Goal: Obtain resource: Download file/media

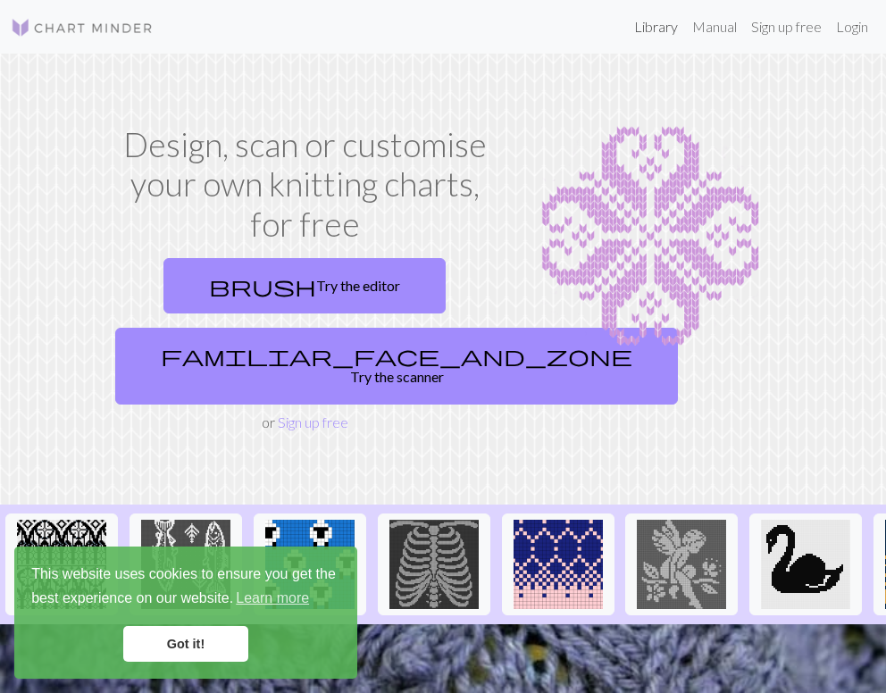
click at [648, 33] on link "Library" at bounding box center [656, 27] width 58 height 36
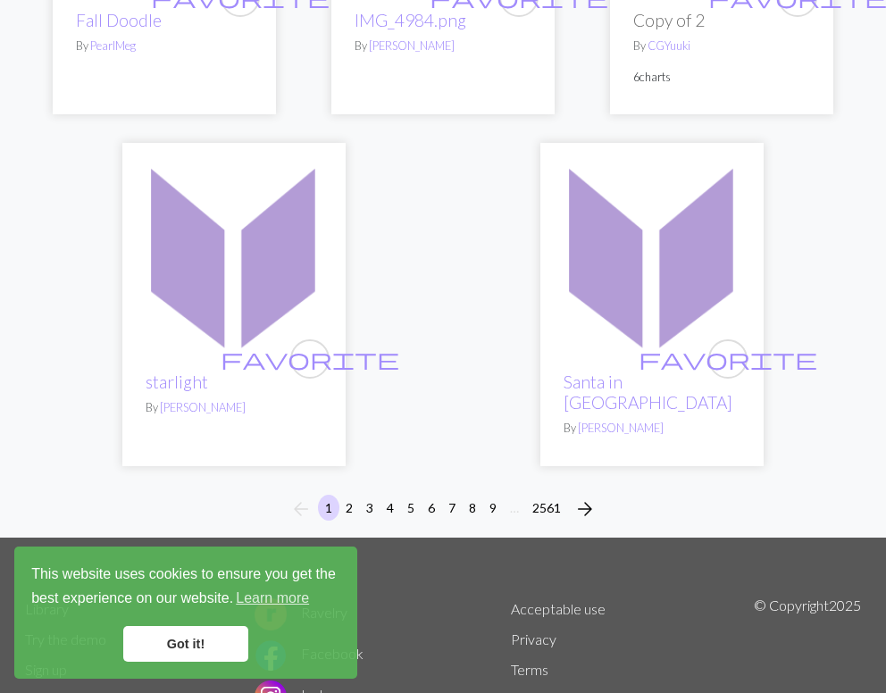
scroll to position [6140, 0]
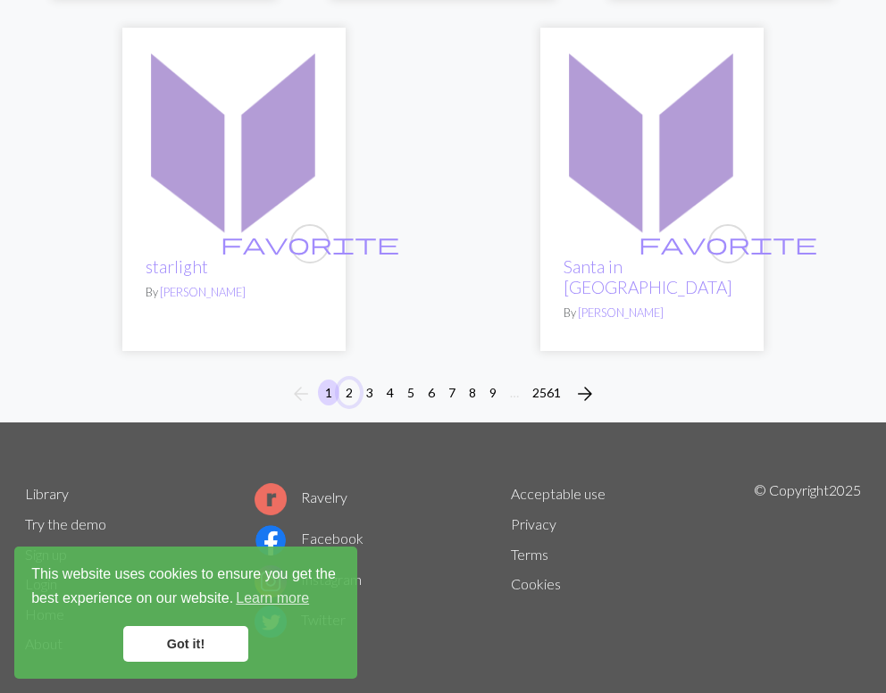
click at [347, 380] on button "2" at bounding box center [348, 393] width 21 height 26
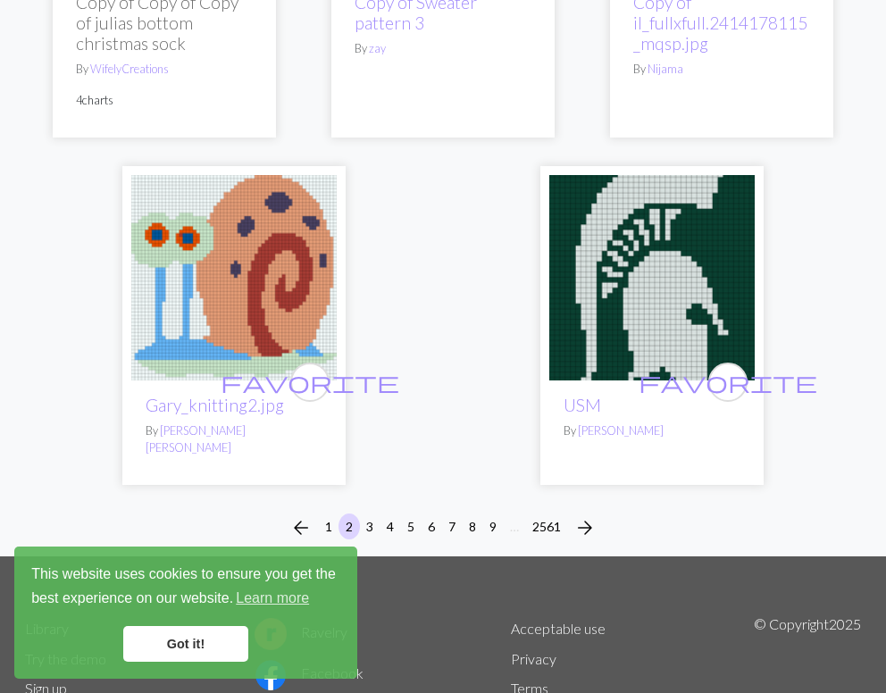
scroll to position [6080, 0]
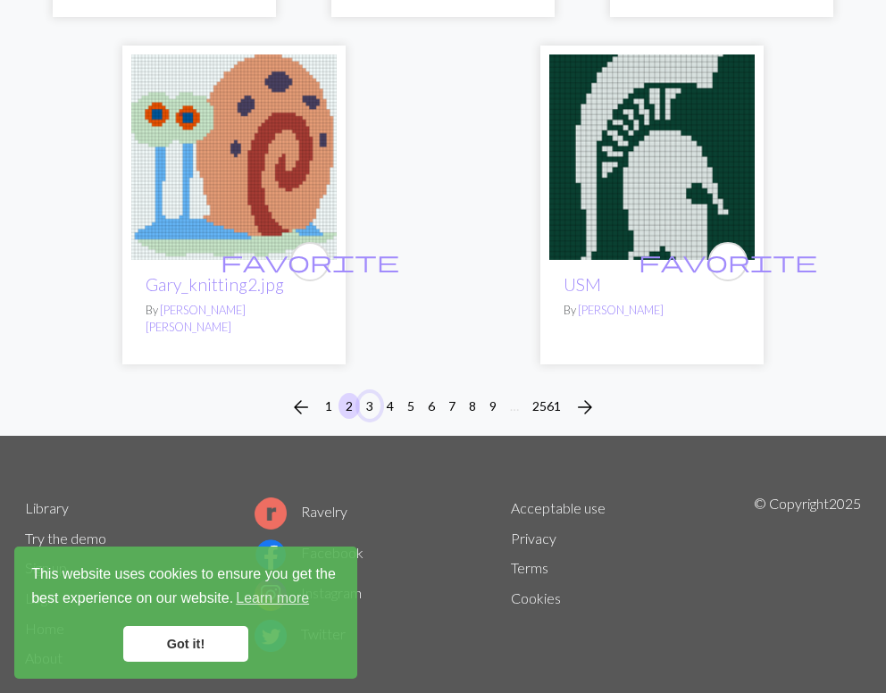
click at [363, 393] on button "3" at bounding box center [369, 406] width 21 height 26
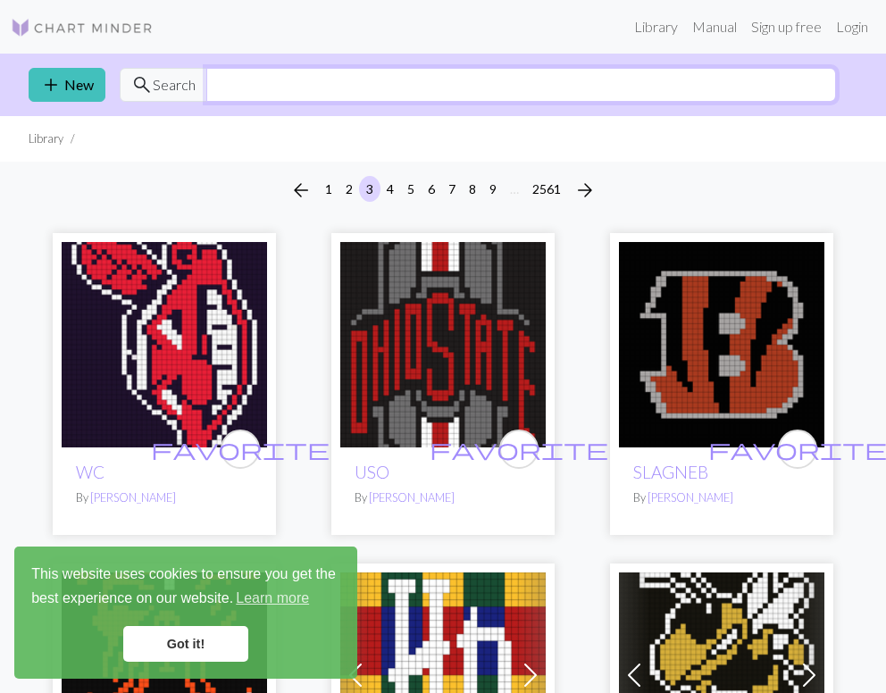
click at [255, 95] on input "text" at bounding box center [521, 85] width 630 height 34
type input "history"
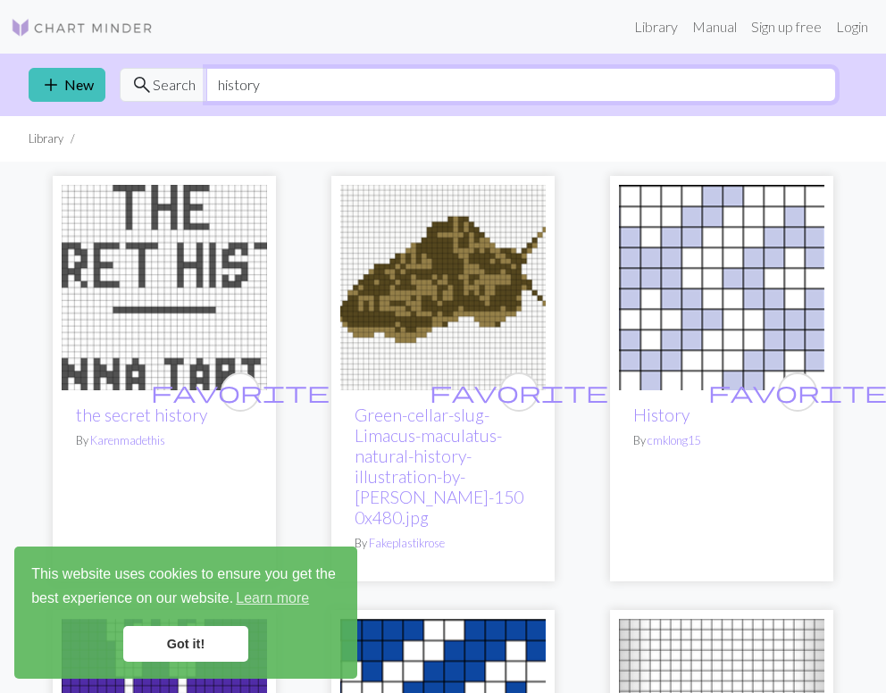
drag, startPoint x: 263, startPoint y: 88, endPoint x: 193, endPoint y: 88, distance: 70.6
click at [193, 88] on div "search Search history" at bounding box center [478, 85] width 716 height 34
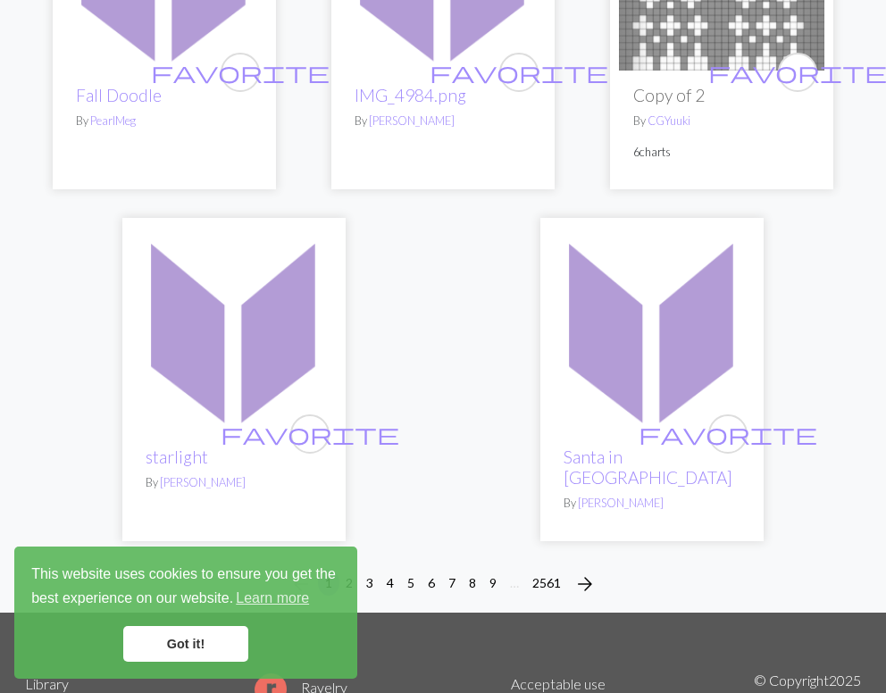
scroll to position [6140, 0]
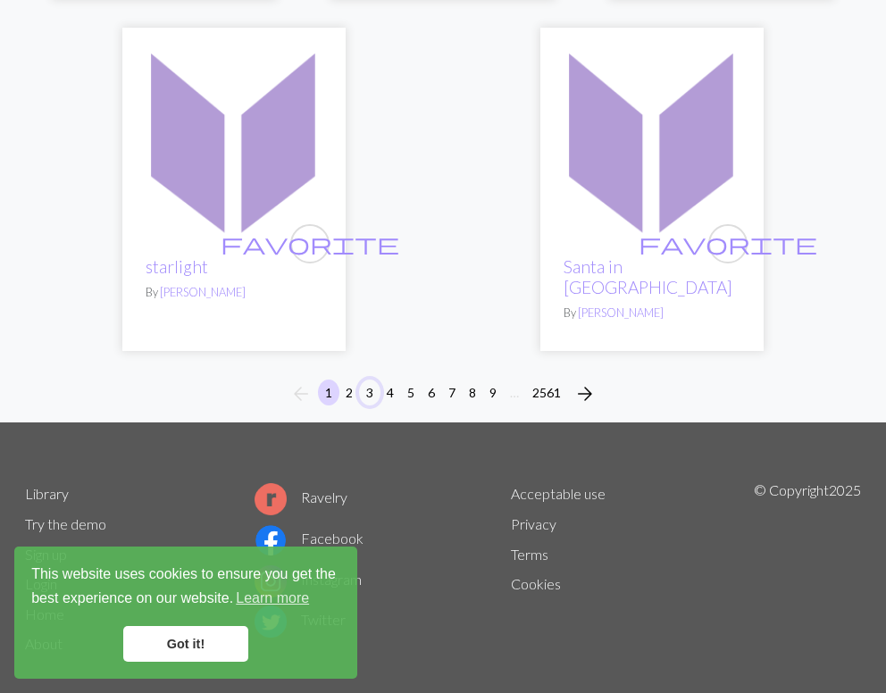
click at [359, 380] on button "3" at bounding box center [369, 393] width 21 height 26
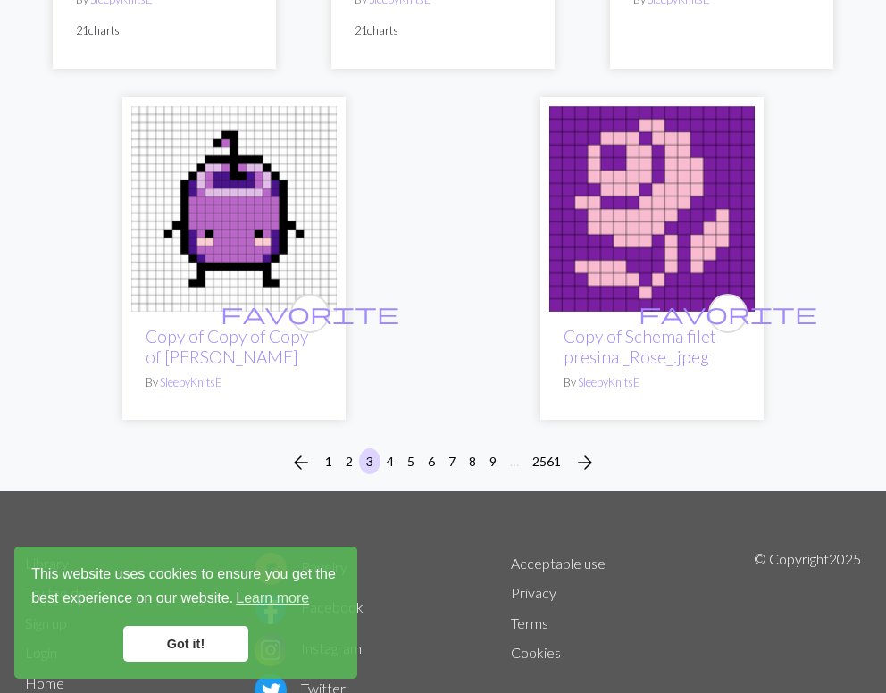
scroll to position [5946, 0]
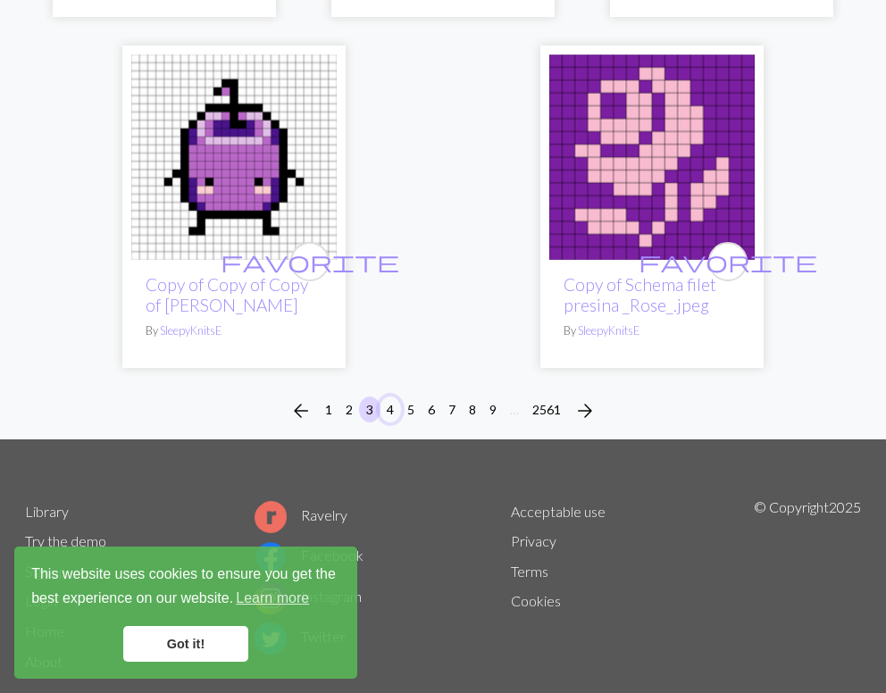
click at [391, 397] on button "4" at bounding box center [390, 410] width 21 height 26
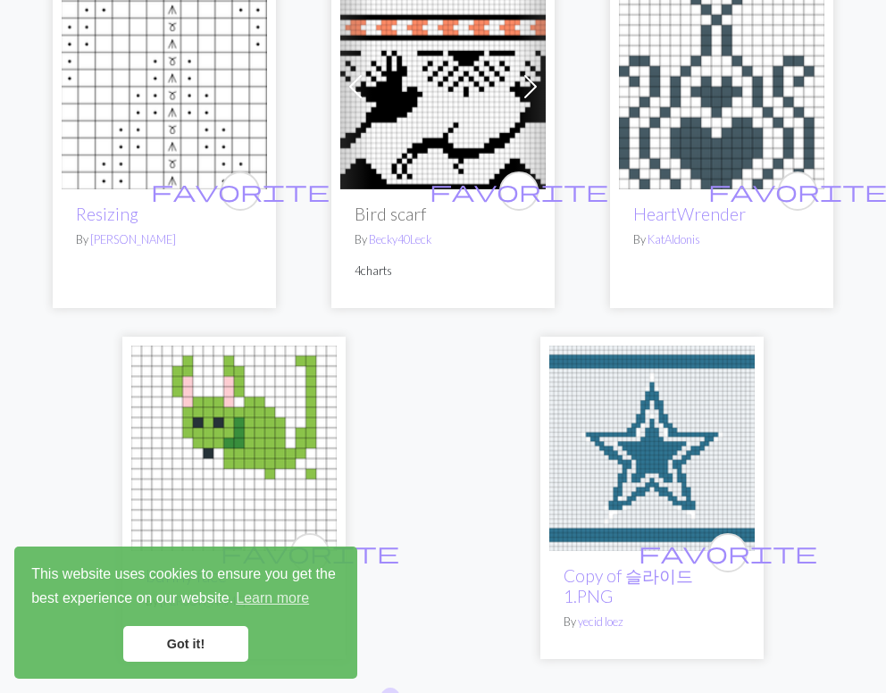
scroll to position [5901, 0]
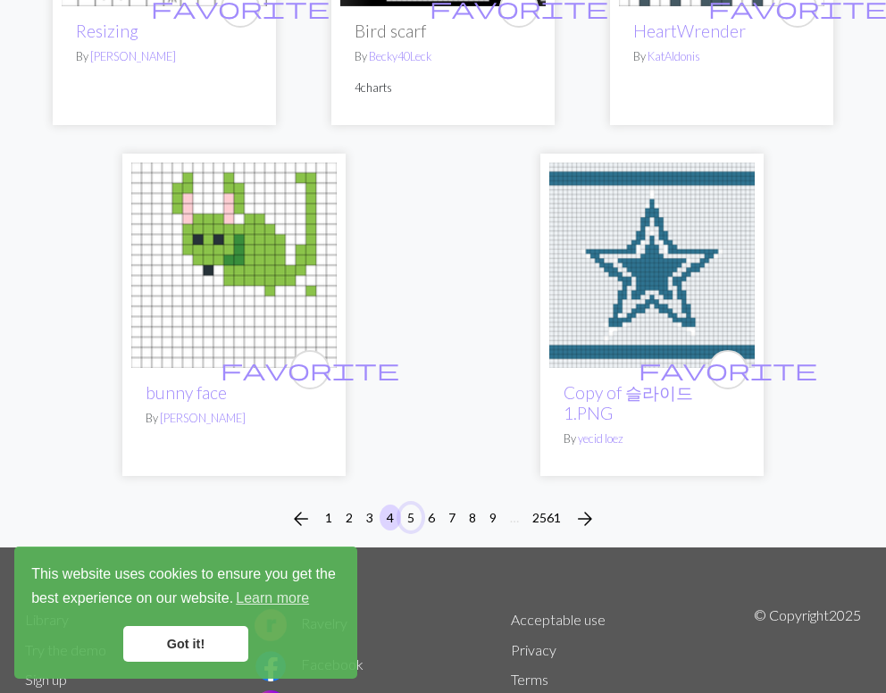
click at [418, 505] on button "5" at bounding box center [410, 518] width 21 height 26
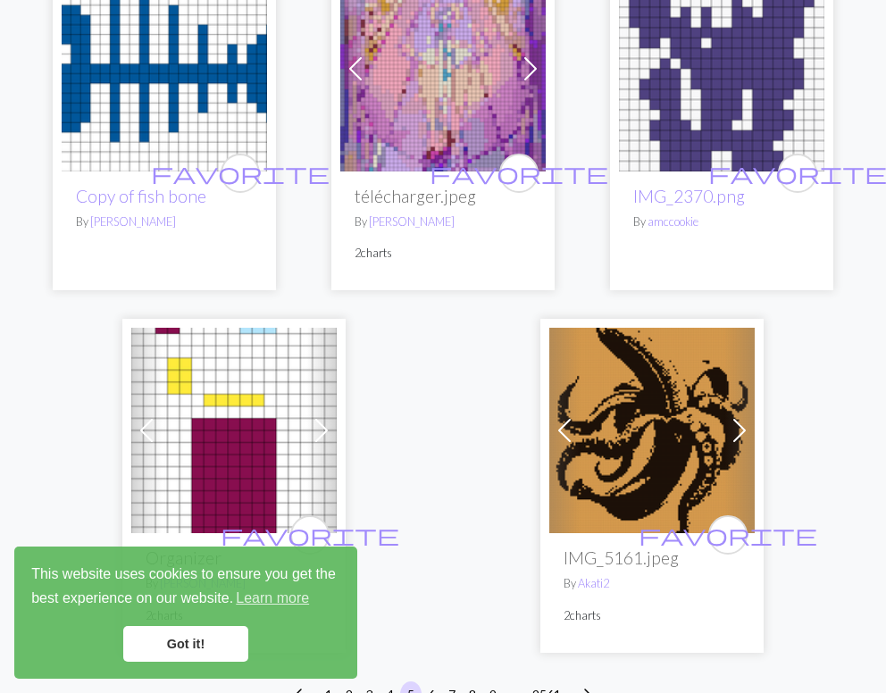
scroll to position [5987, 0]
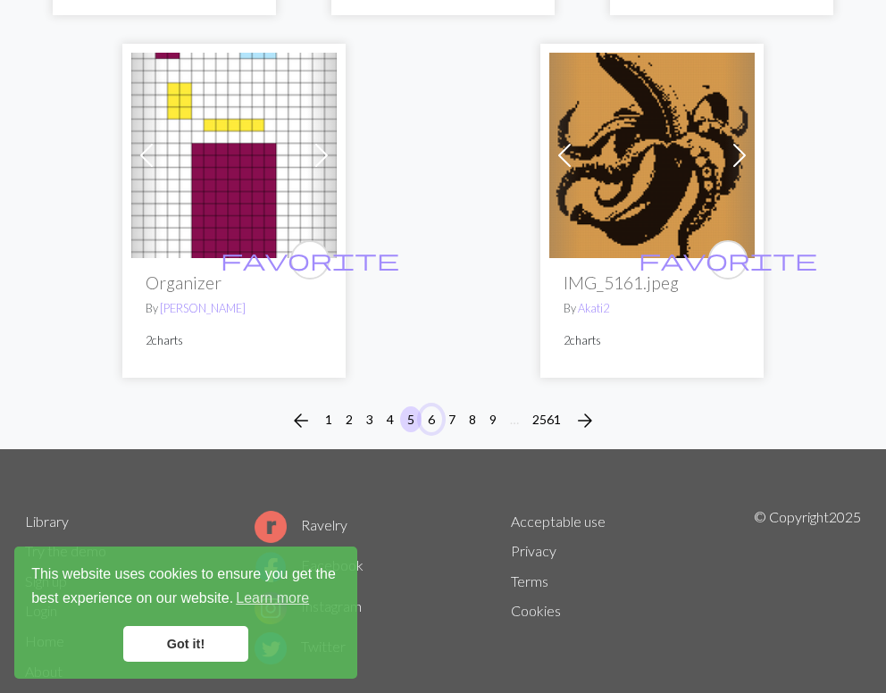
click at [430, 406] on button "6" at bounding box center [431, 419] width 21 height 26
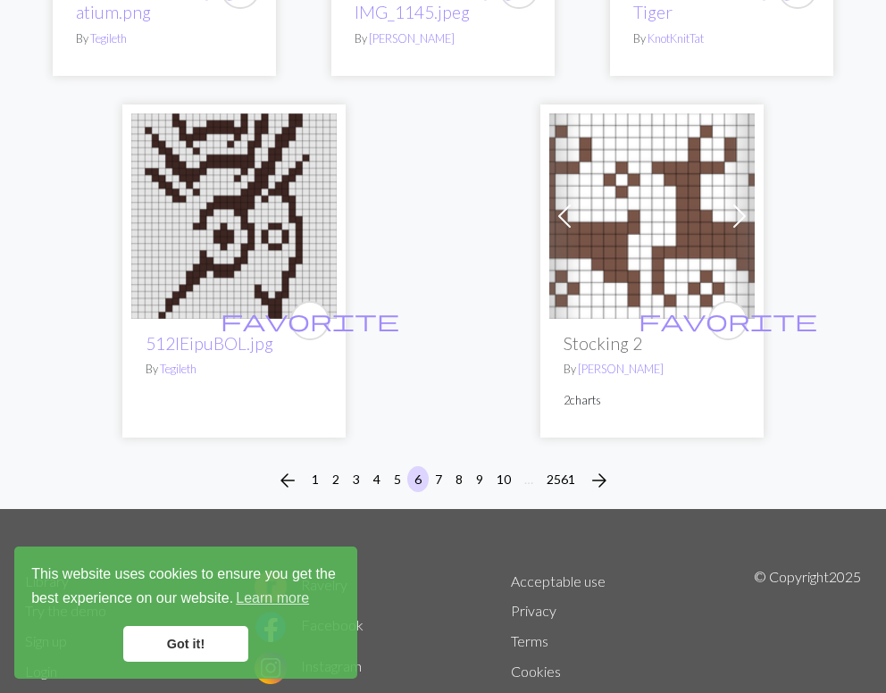
scroll to position [6009, 0]
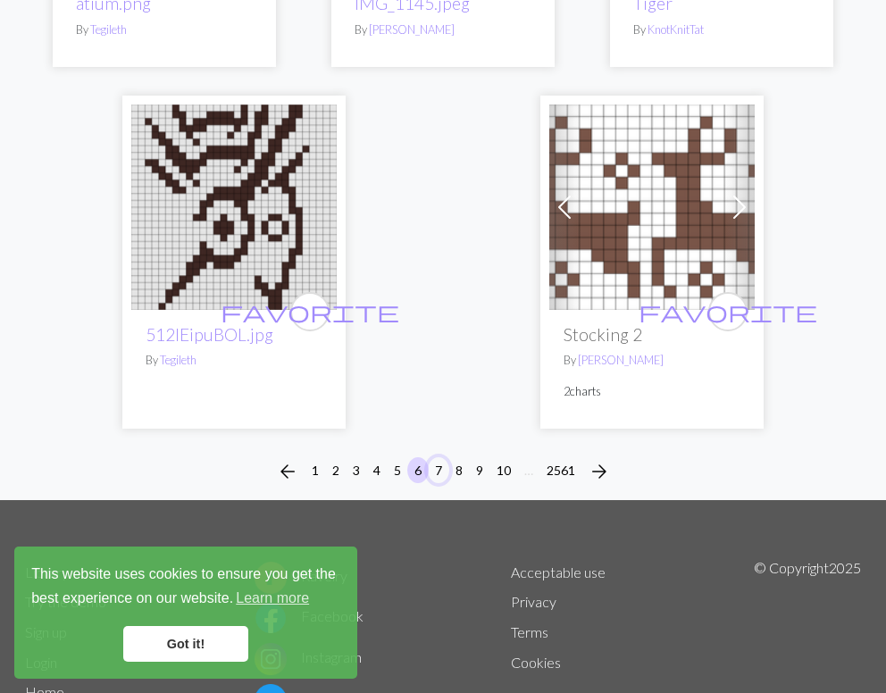
click at [430, 464] on button "7" at bounding box center [438, 470] width 21 height 26
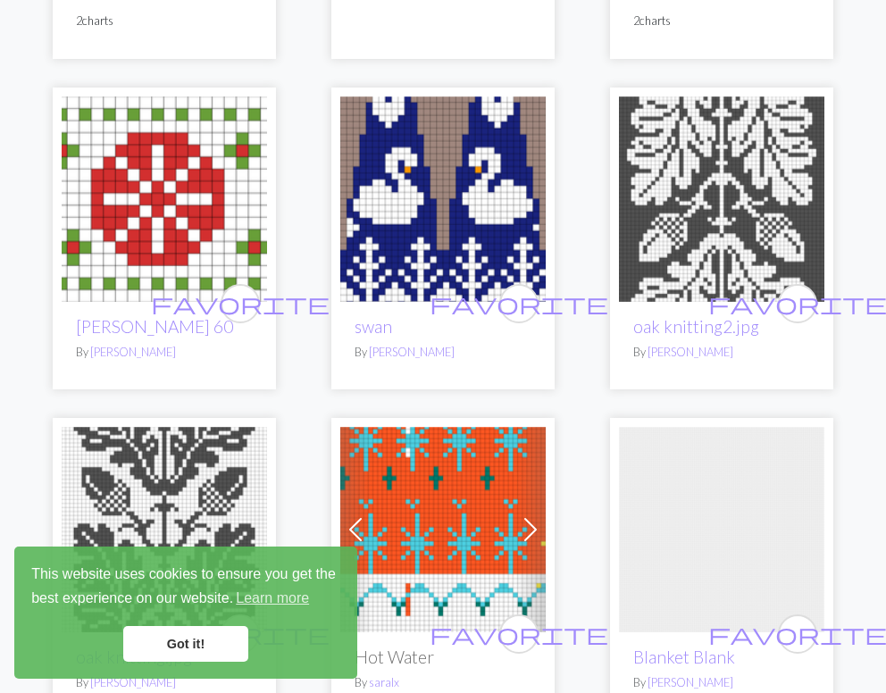
scroll to position [472, 0]
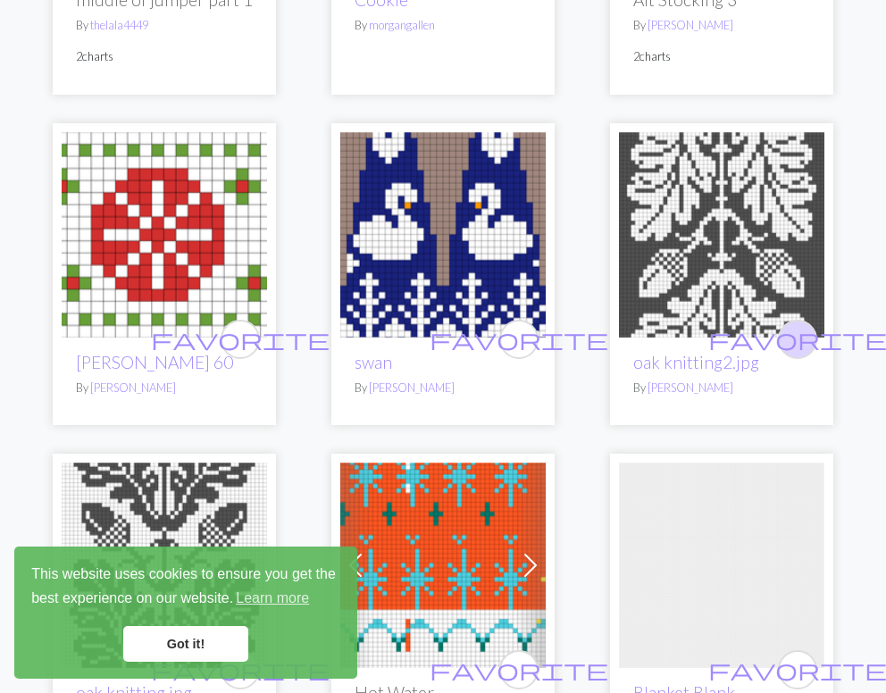
click at [805, 328] on span "favorite" at bounding box center [797, 339] width 179 height 28
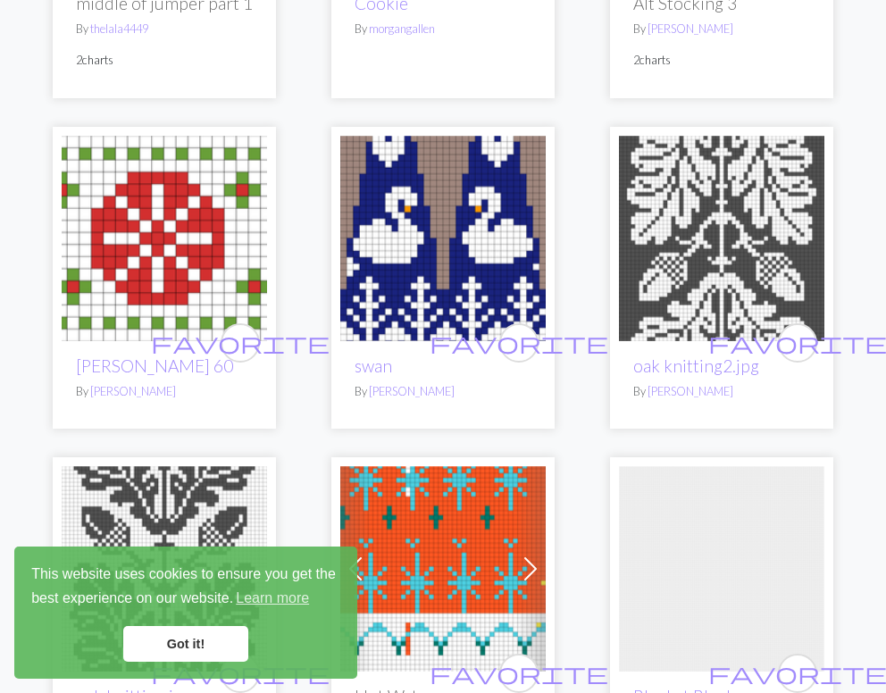
scroll to position [489, 0]
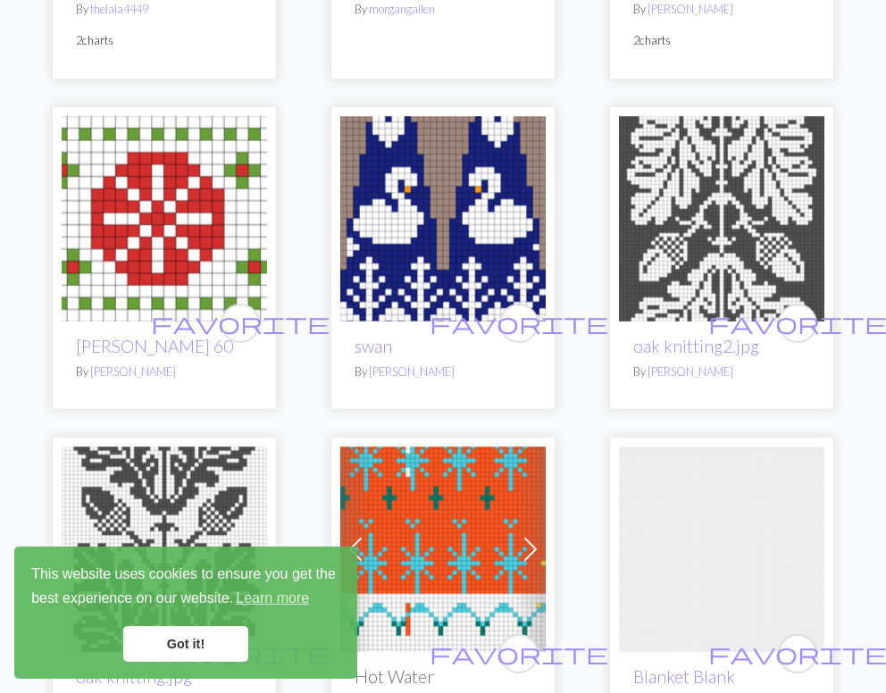
click at [704, 247] on img at bounding box center [721, 218] width 205 height 205
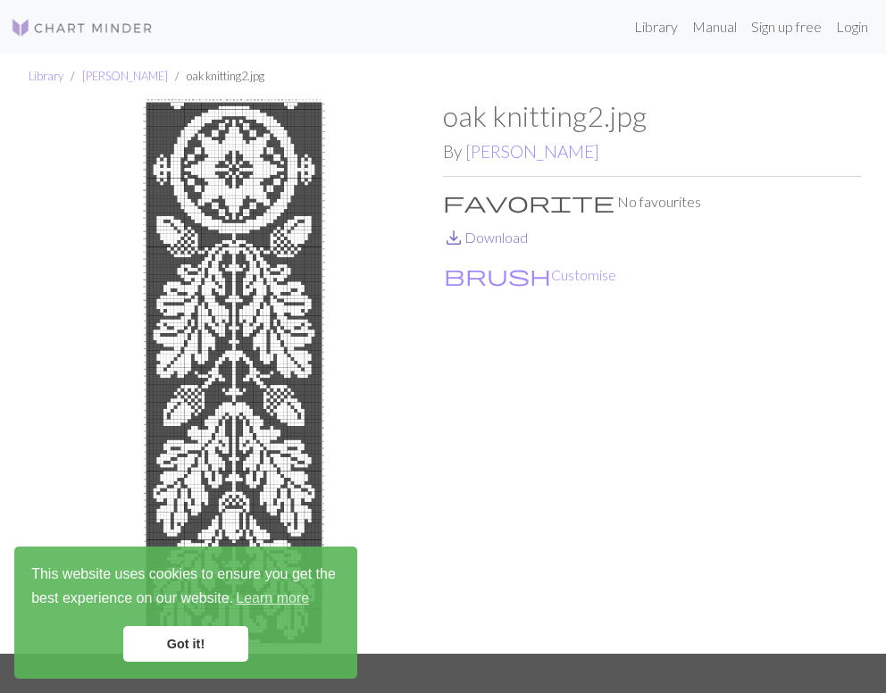
click at [511, 243] on link "save_alt Download" at bounding box center [485, 237] width 85 height 17
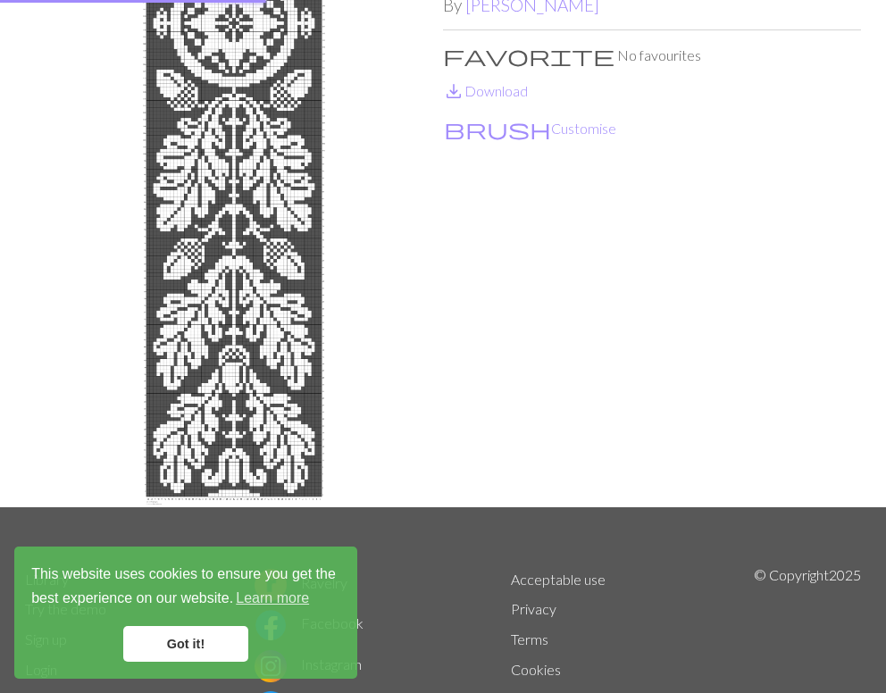
scroll to position [255, 0]
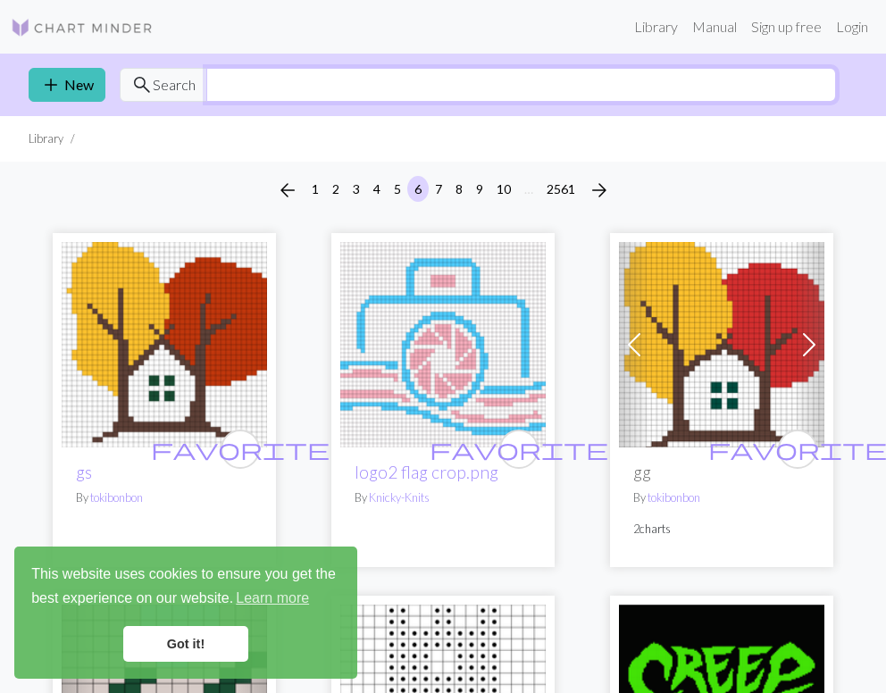
click at [263, 80] on input "text" at bounding box center [521, 85] width 630 height 34
type input "oak"
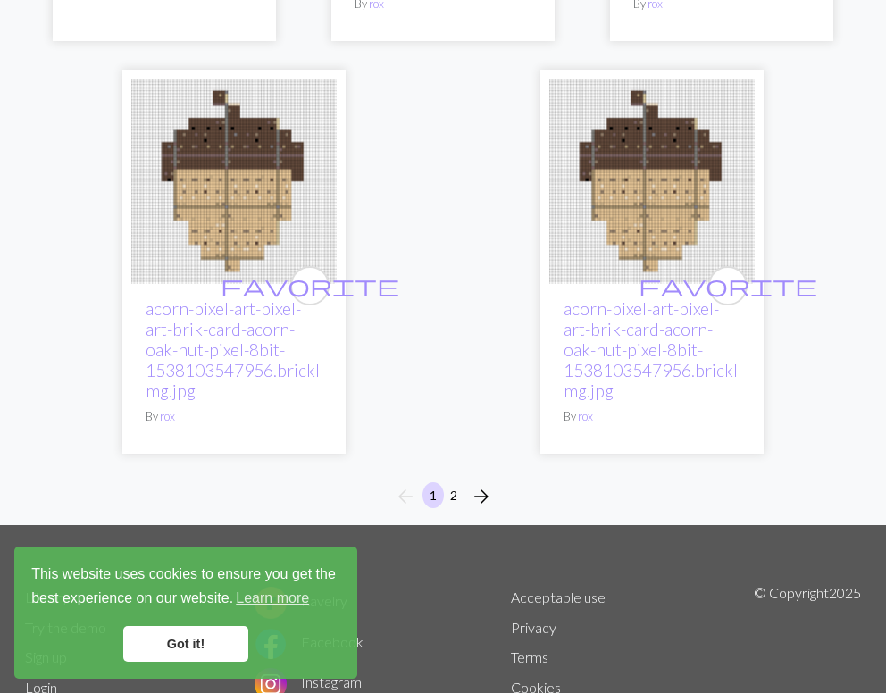
scroll to position [6045, 0]
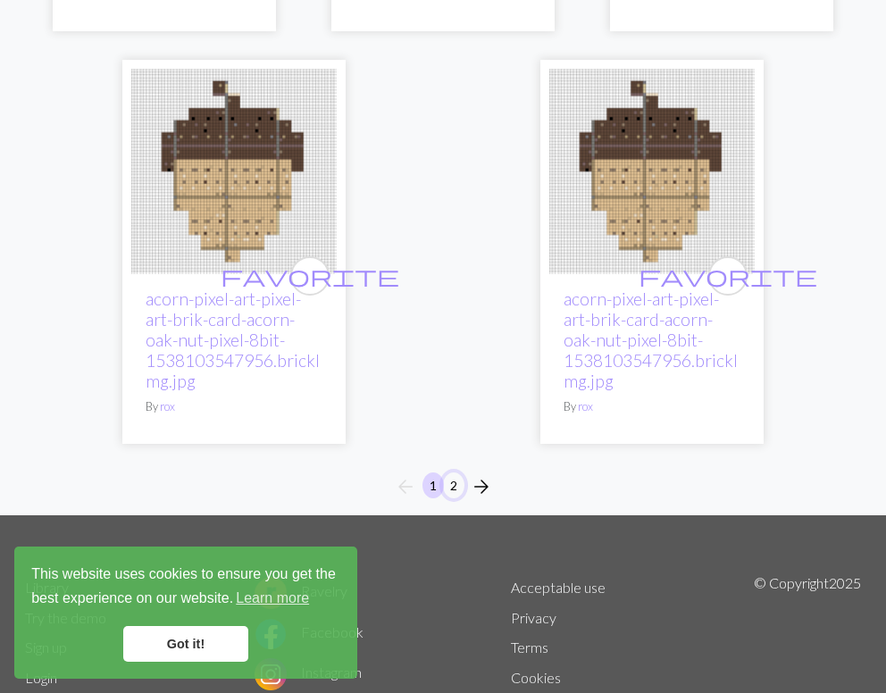
click at [451, 472] on button "2" at bounding box center [453, 485] width 21 height 26
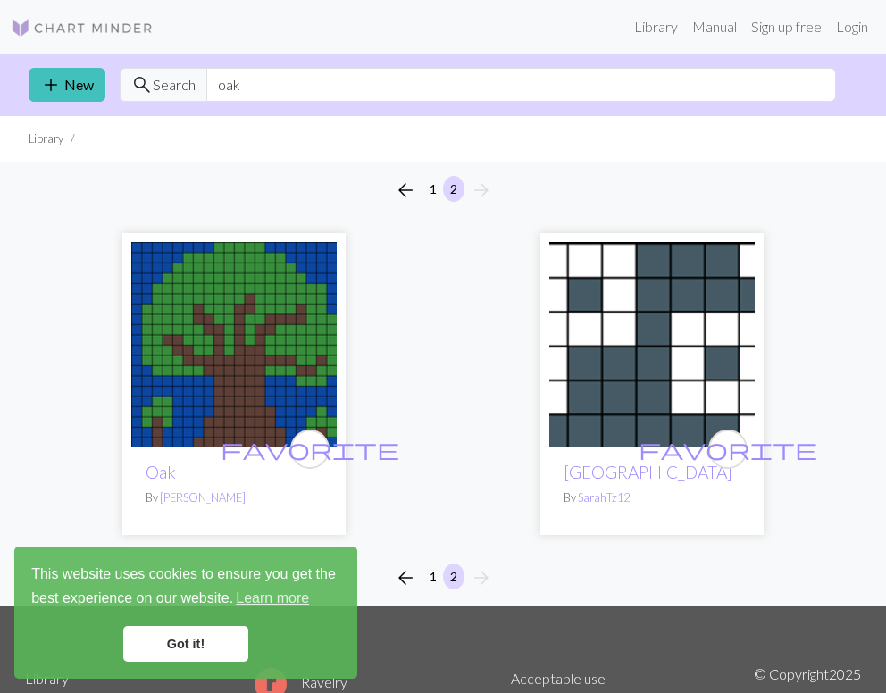
scroll to position [208, 0]
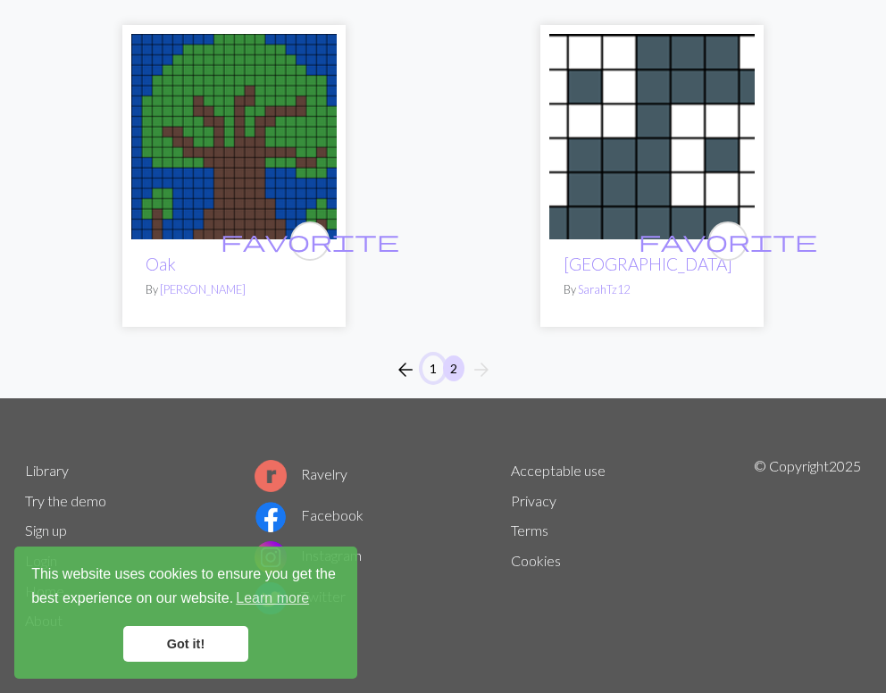
click at [423, 366] on button "1" at bounding box center [432, 368] width 21 height 26
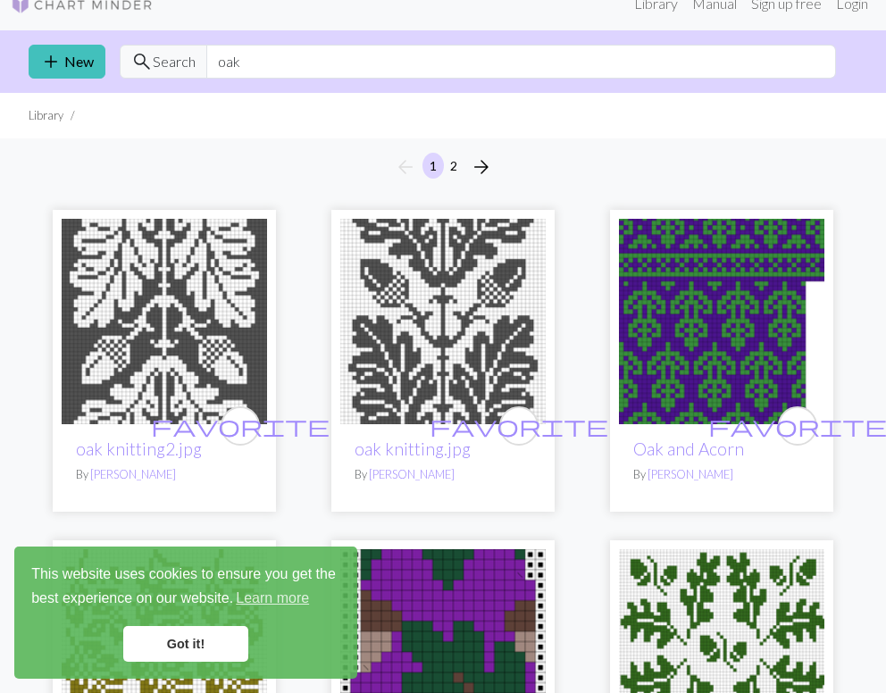
scroll to position [25, 0]
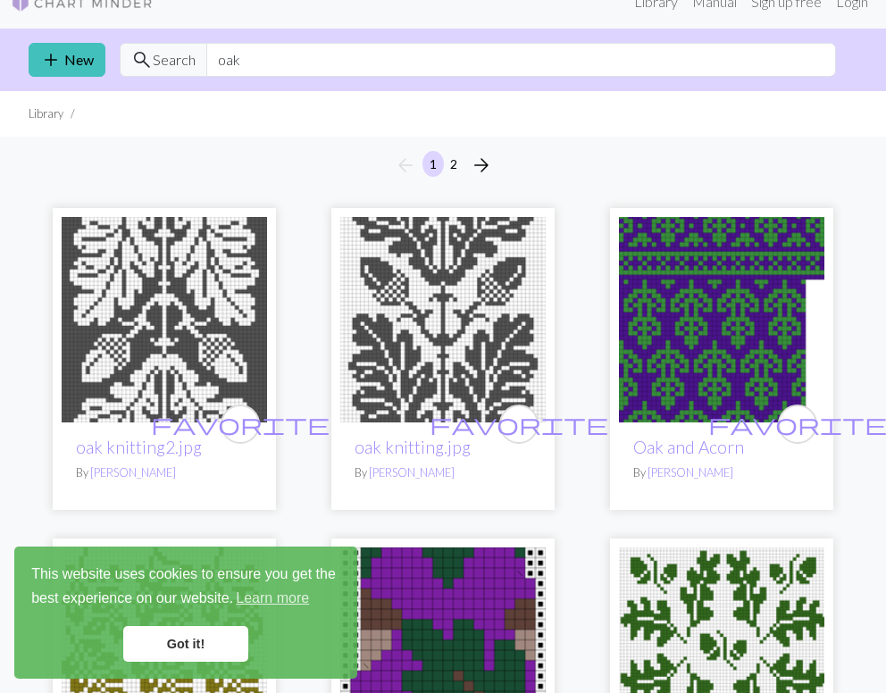
click at [401, 371] on img at bounding box center [442, 319] width 205 height 205
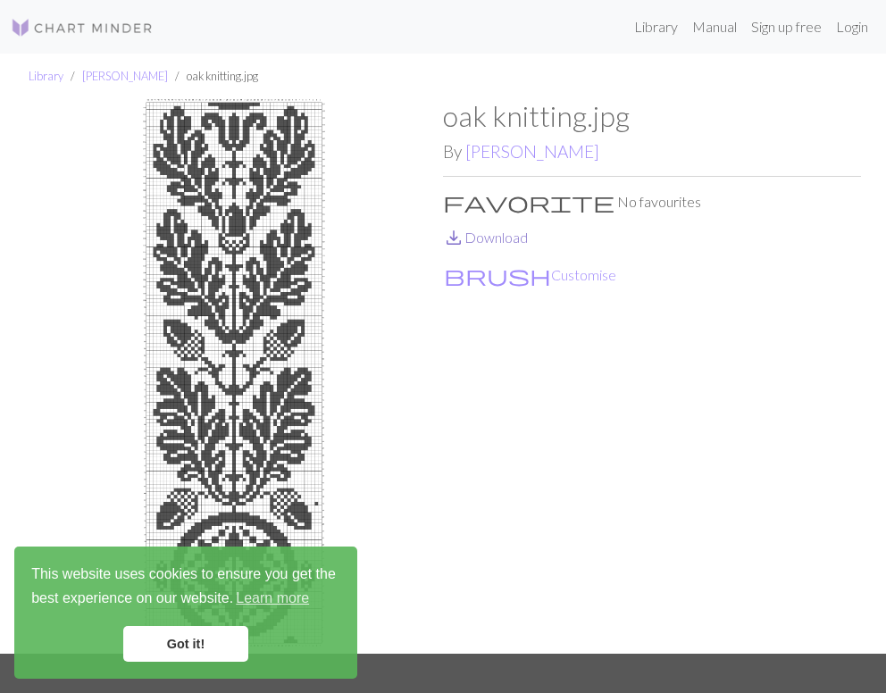
click at [493, 236] on link "save_alt Download" at bounding box center [485, 237] width 85 height 17
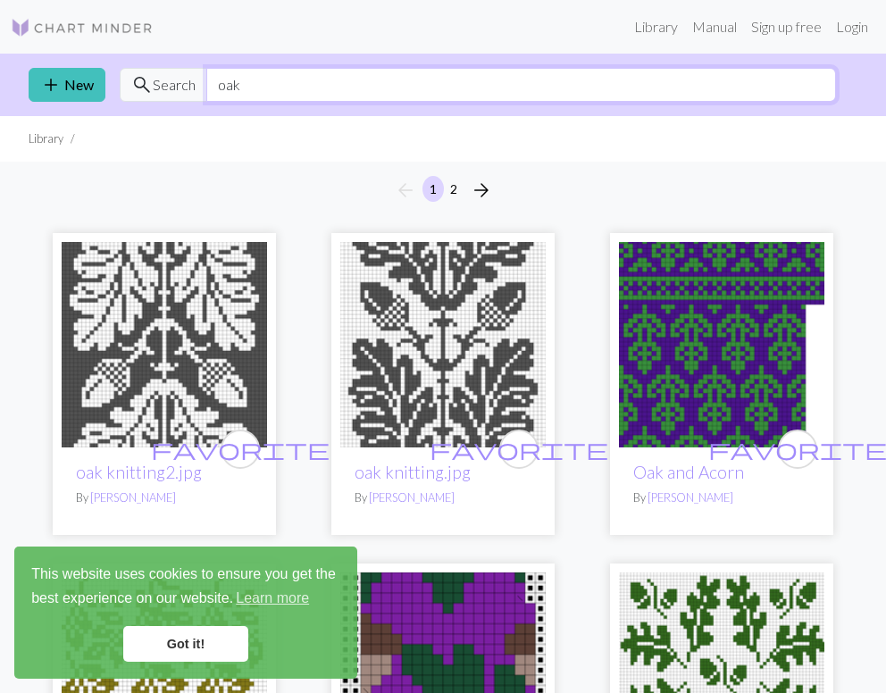
drag, startPoint x: 274, startPoint y: 92, endPoint x: 205, endPoint y: 88, distance: 68.9
click at [206, 88] on input "oak" at bounding box center [521, 85] width 630 height 34
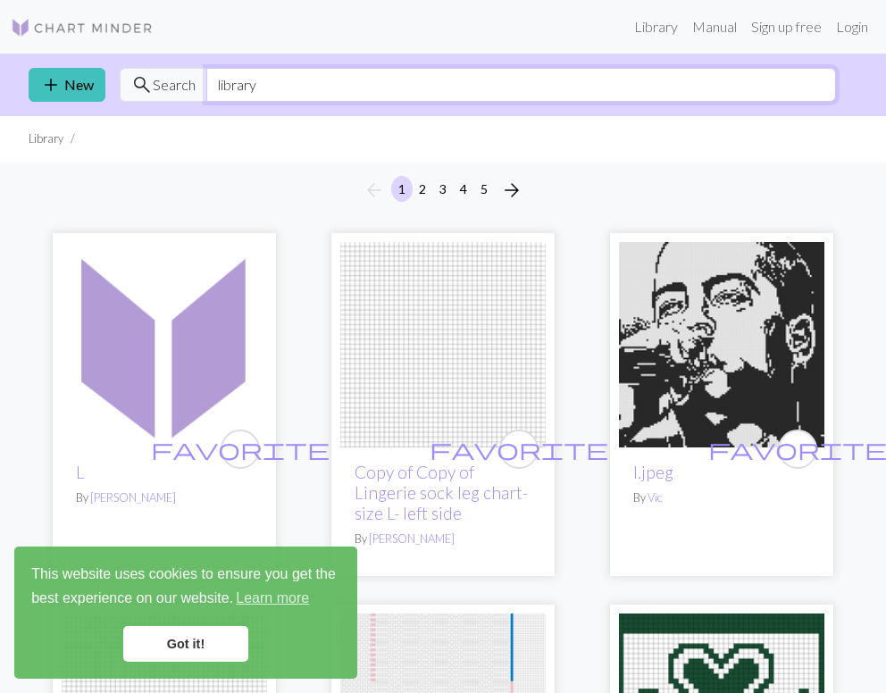
type input "library"
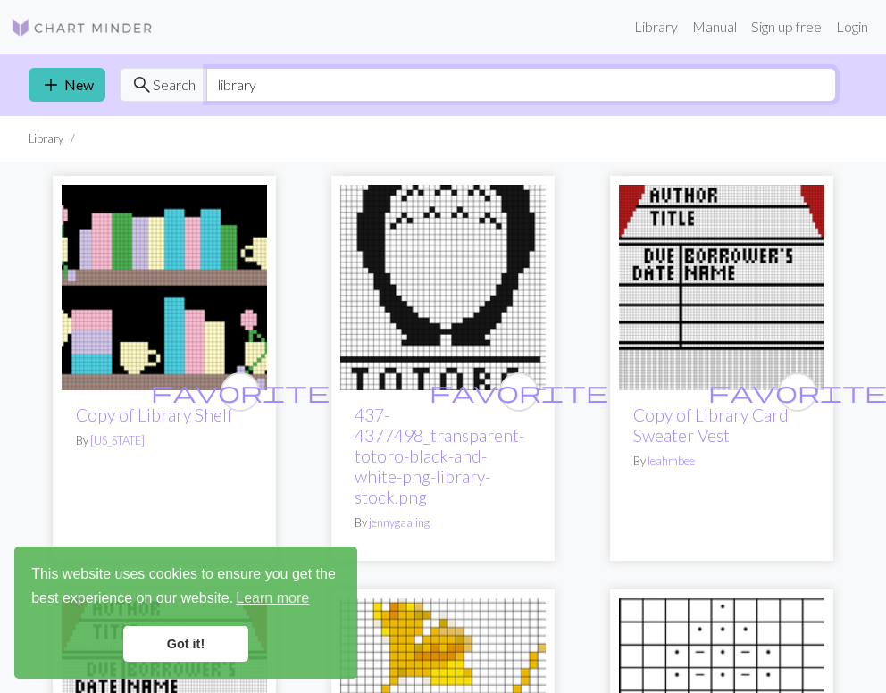
drag, startPoint x: 275, startPoint y: 88, endPoint x: 197, endPoint y: 88, distance: 77.7
click at [197, 88] on div "search Search library" at bounding box center [478, 85] width 716 height 34
type input "l"
type input "knitter"
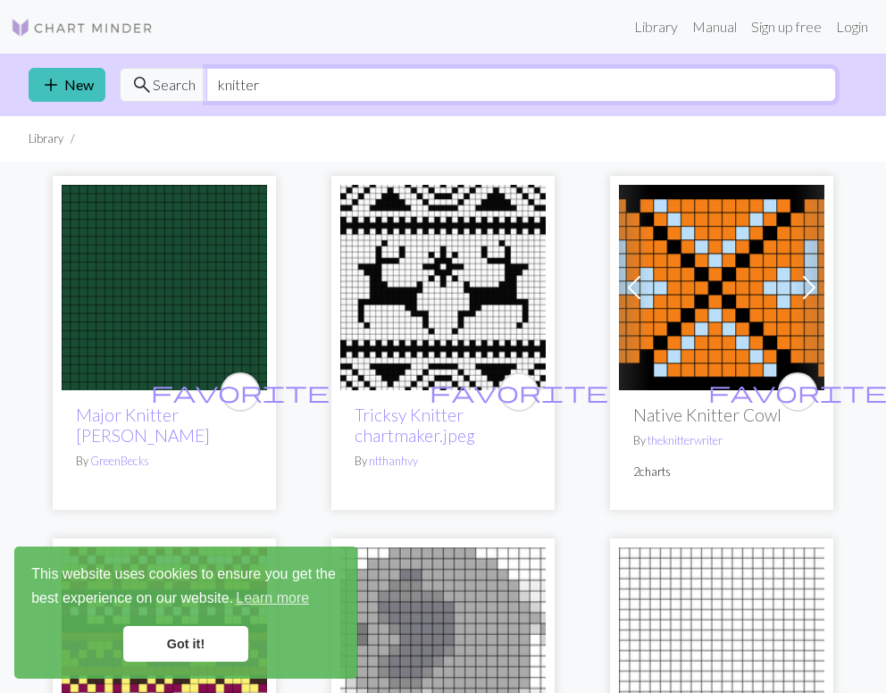
drag, startPoint x: 269, startPoint y: 89, endPoint x: 148, endPoint y: 90, distance: 120.6
click at [148, 90] on div "search Search knitter" at bounding box center [478, 85] width 716 height 34
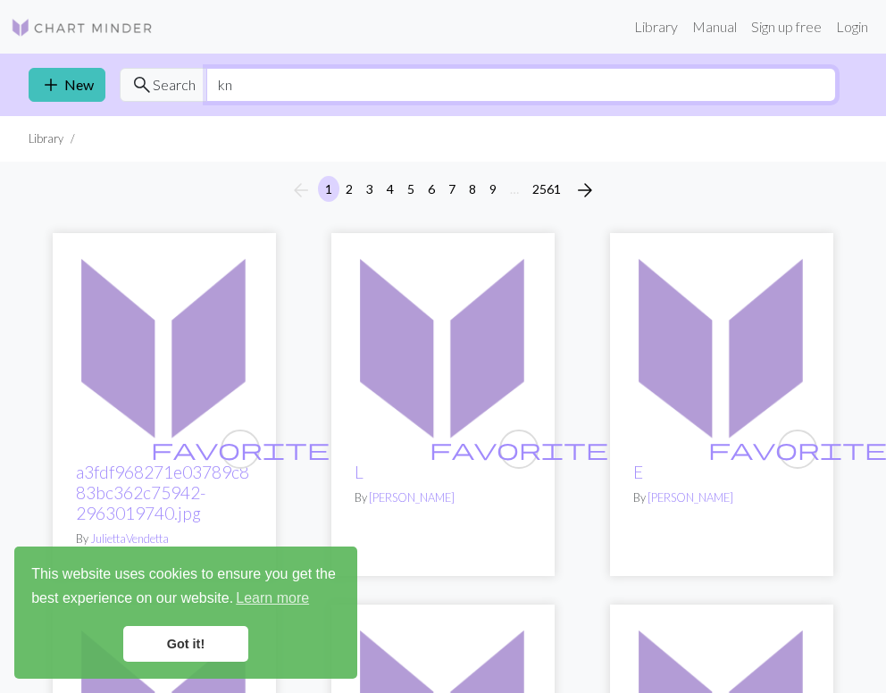
type input "k"
type input "tarot cards"
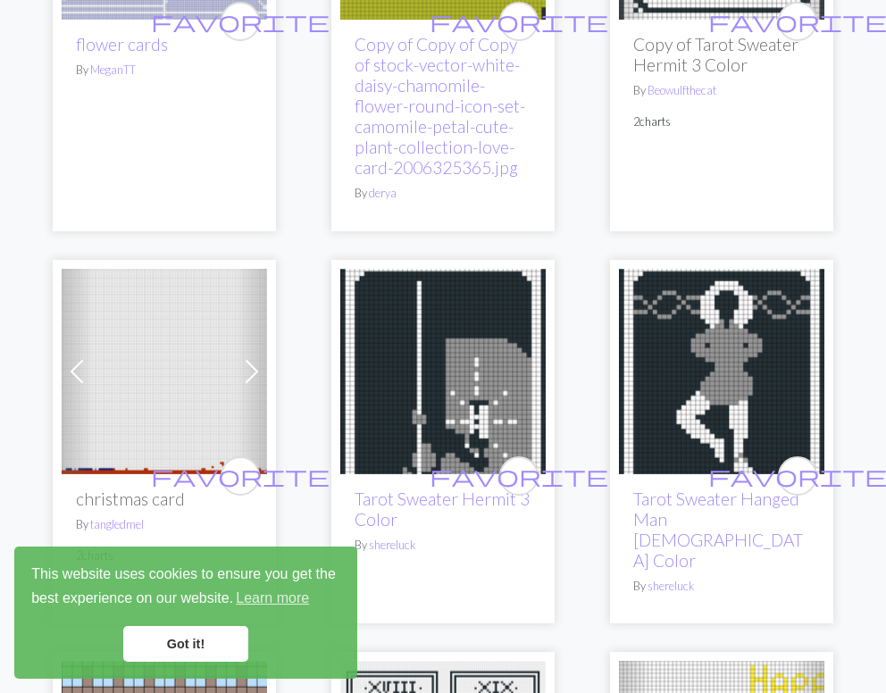
scroll to position [2887, 0]
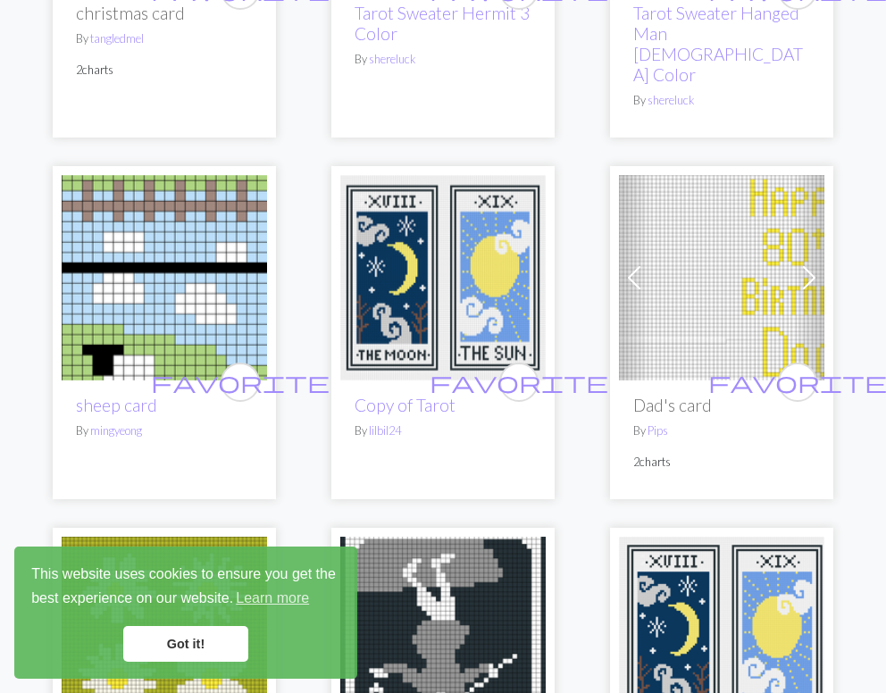
click at [361, 207] on img at bounding box center [442, 277] width 205 height 205
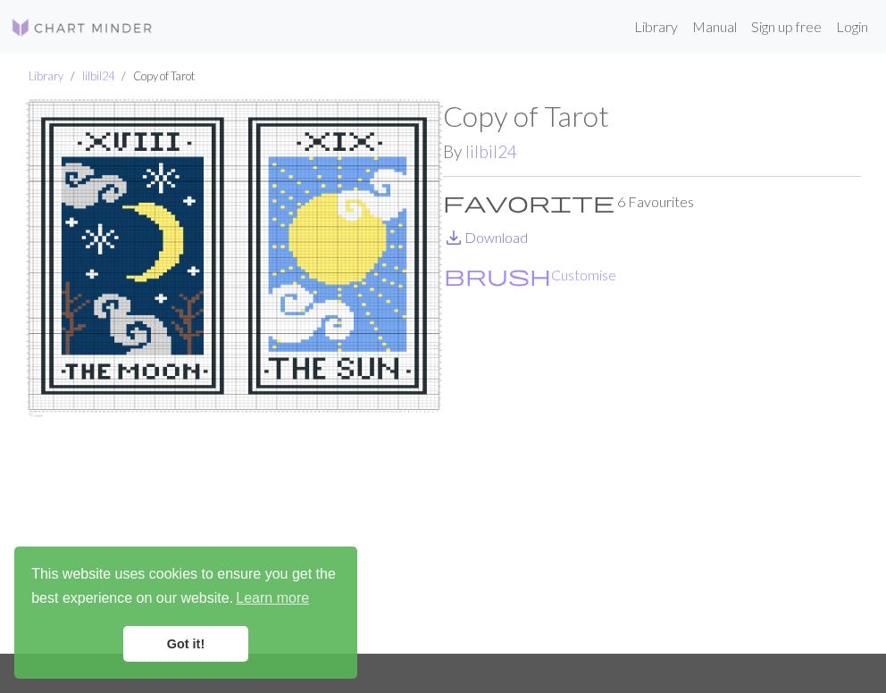
click at [494, 234] on link "save_alt Download" at bounding box center [485, 237] width 85 height 17
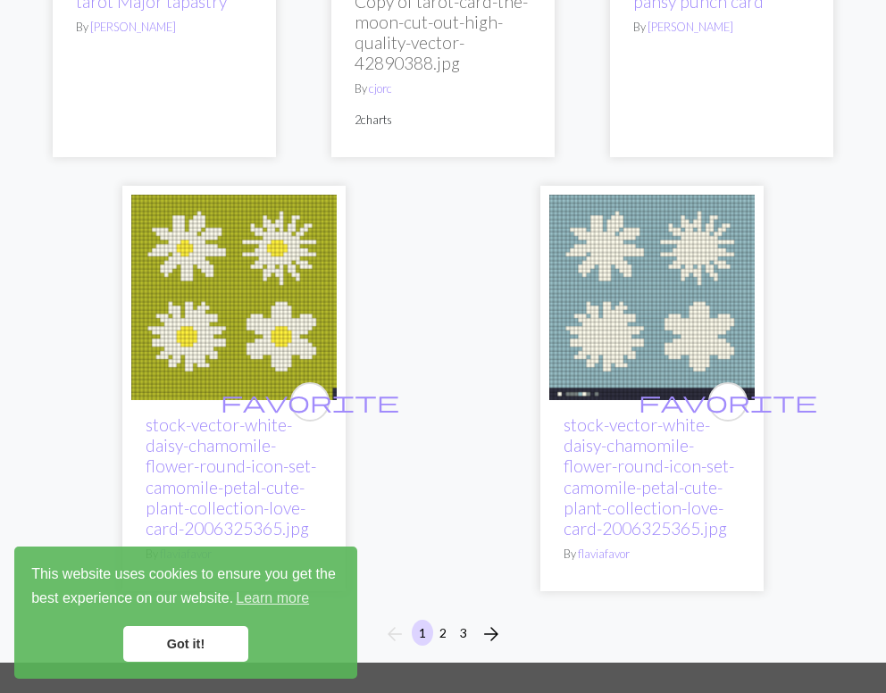
scroll to position [6429, 0]
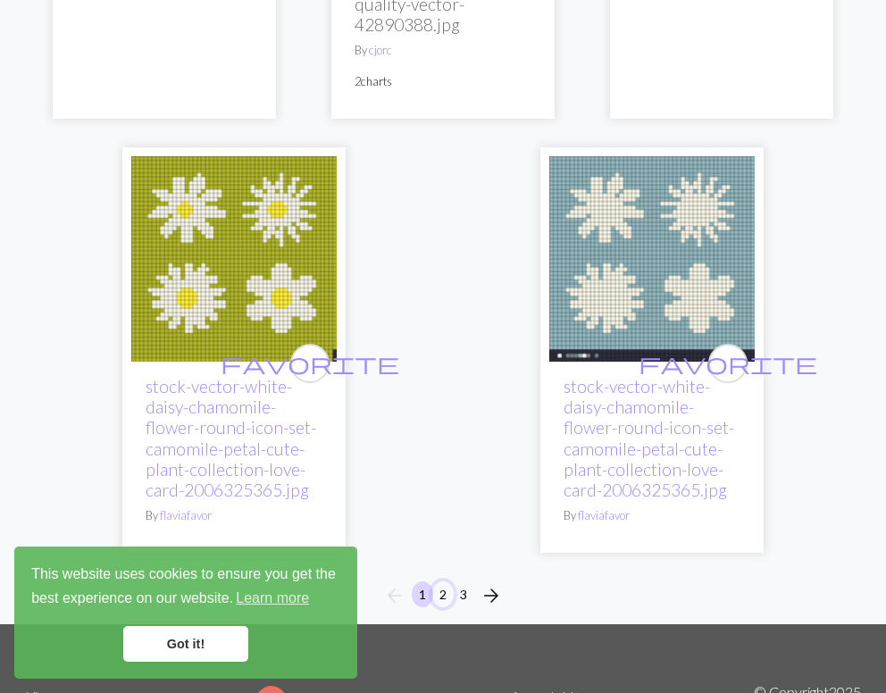
click at [442, 581] on button "2" at bounding box center [442, 594] width 21 height 26
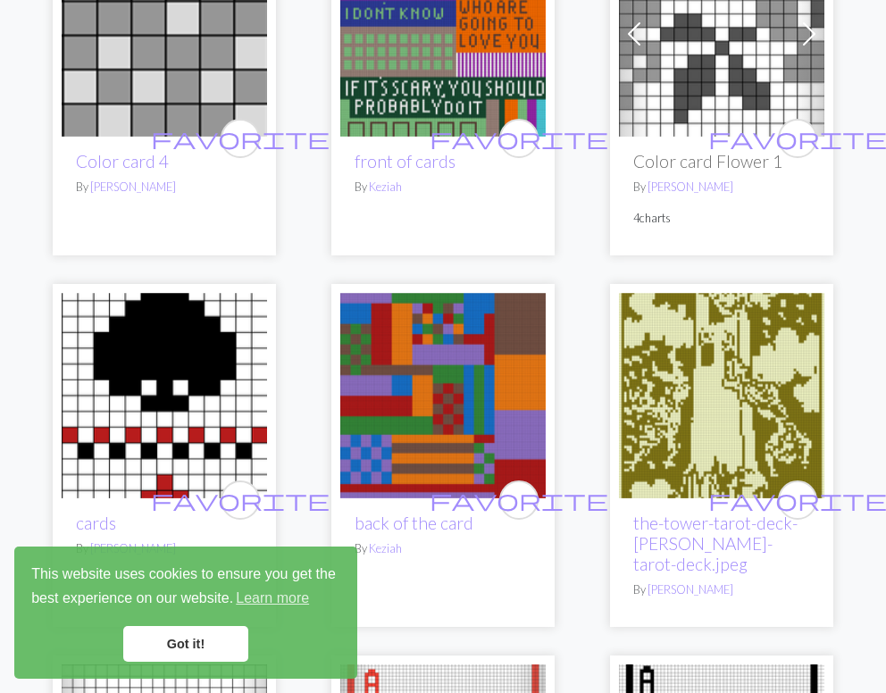
scroll to position [1548, 0]
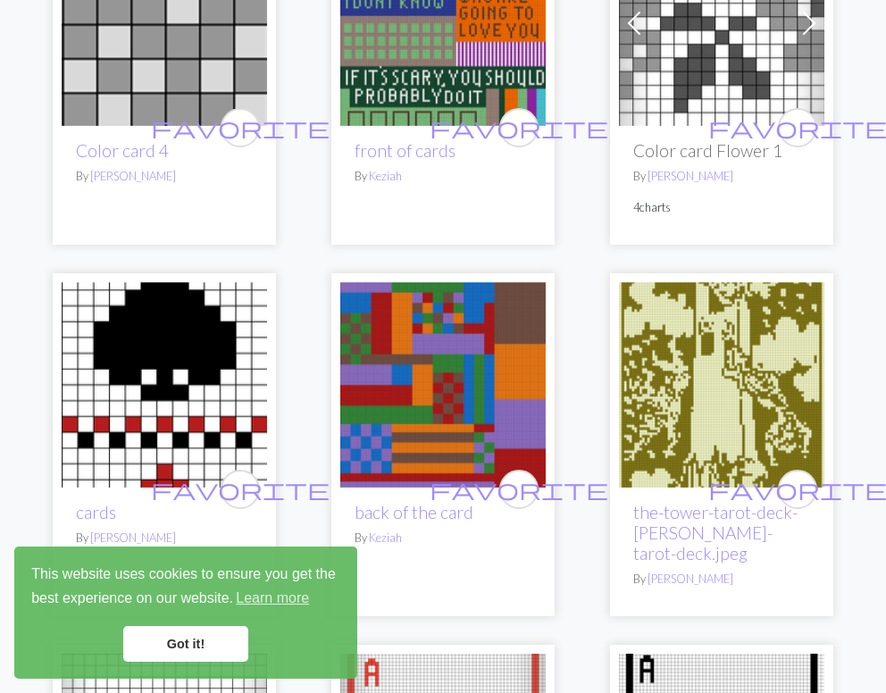
click at [706, 405] on img at bounding box center [721, 384] width 205 height 205
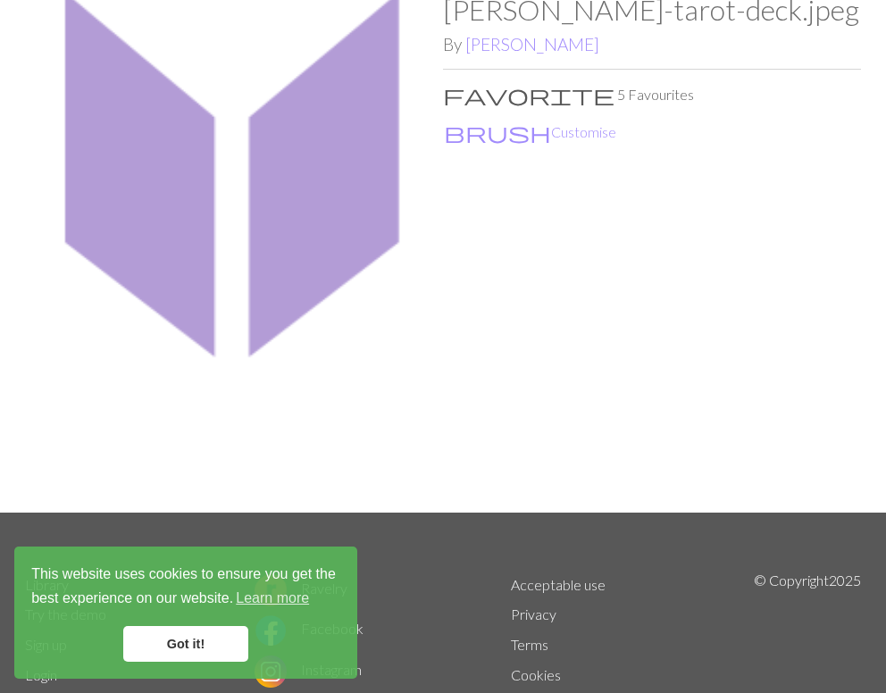
scroll to position [228, 0]
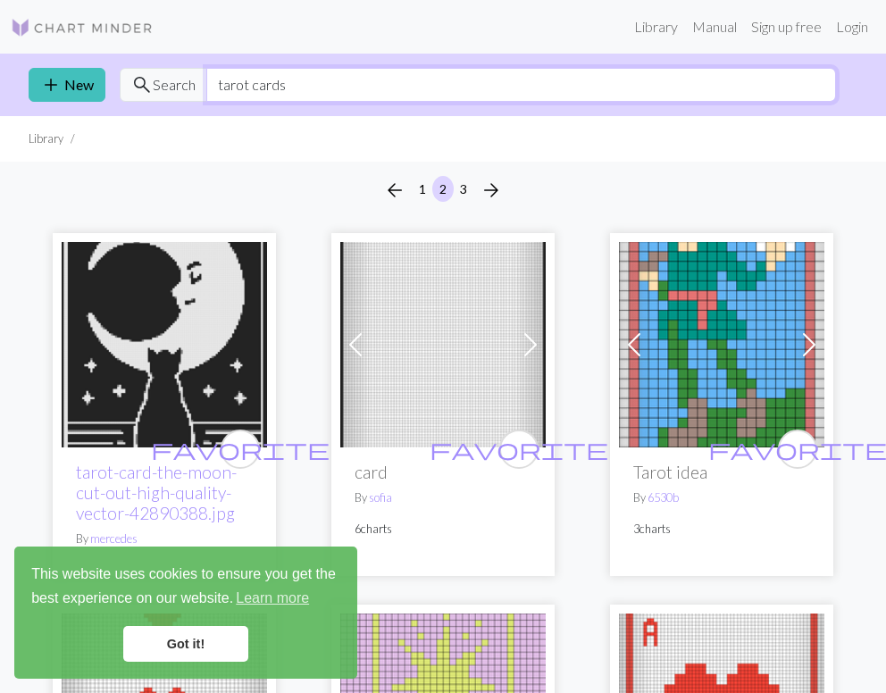
drag, startPoint x: 299, startPoint y: 93, endPoint x: 184, endPoint y: 91, distance: 115.2
click at [184, 91] on div "search Search tarot cards" at bounding box center [478, 85] width 716 height 34
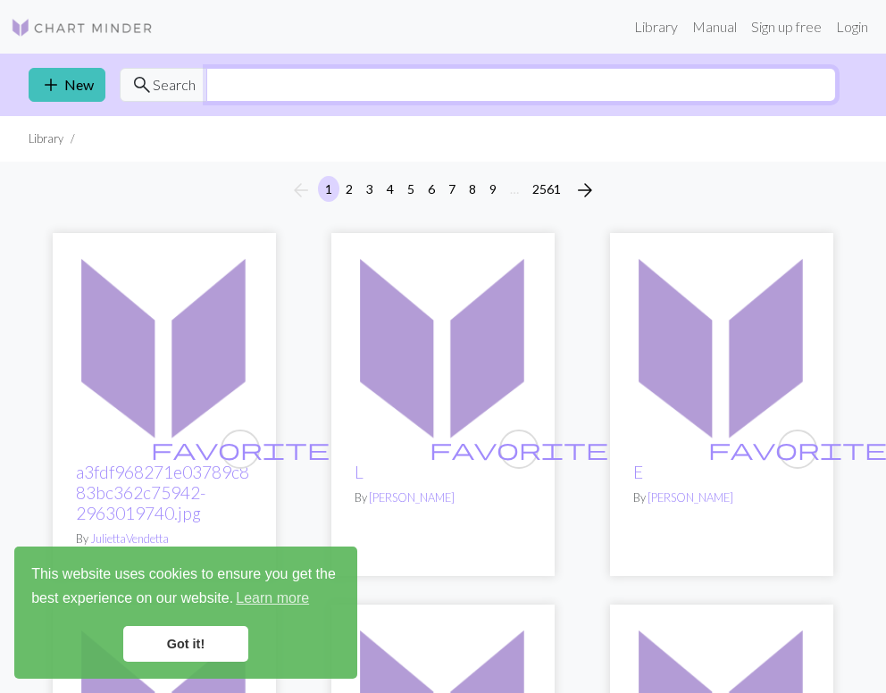
type input "G"
type input "unicorn"
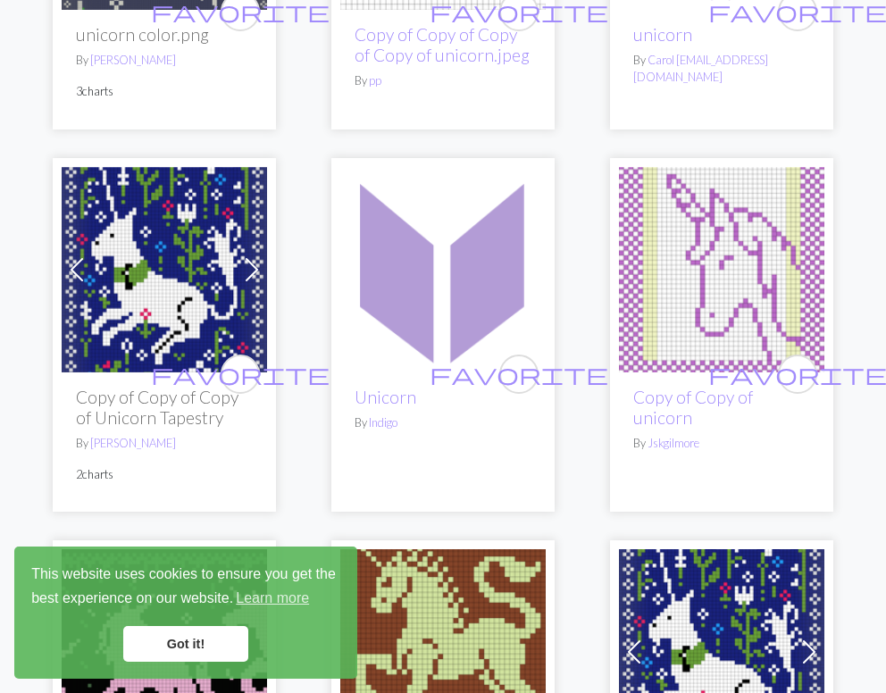
scroll to position [440, 0]
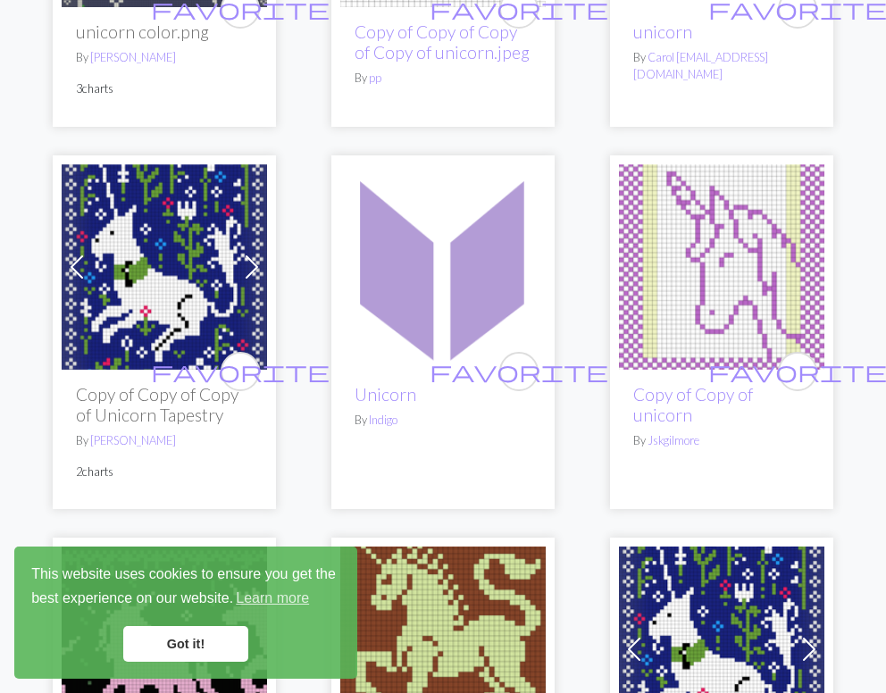
click at [131, 320] on img at bounding box center [164, 266] width 205 height 205
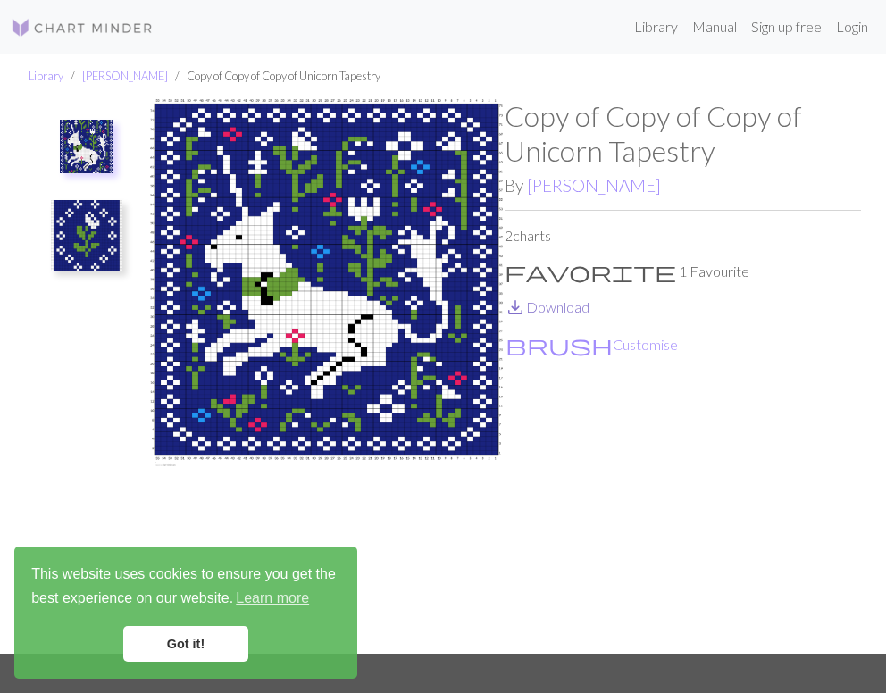
click at [530, 304] on link "save_alt Download" at bounding box center [547, 306] width 85 height 17
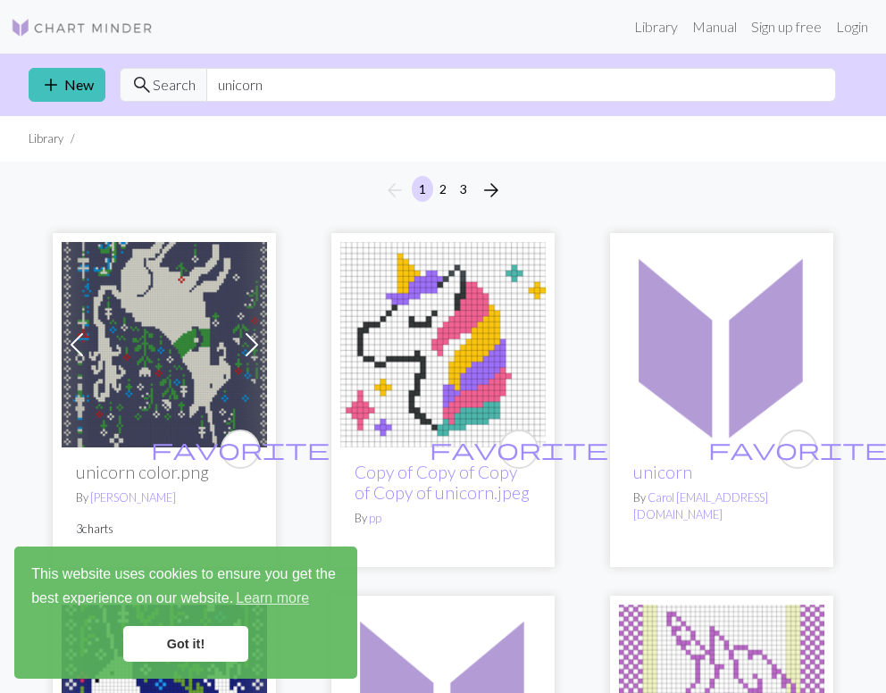
click at [188, 288] on img at bounding box center [164, 344] width 205 height 205
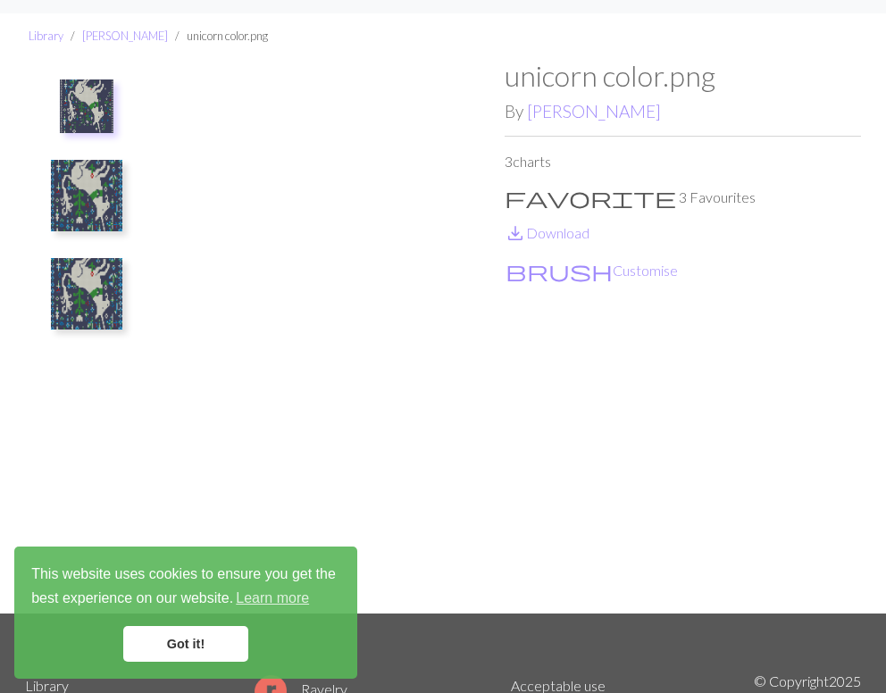
scroll to position [14, 0]
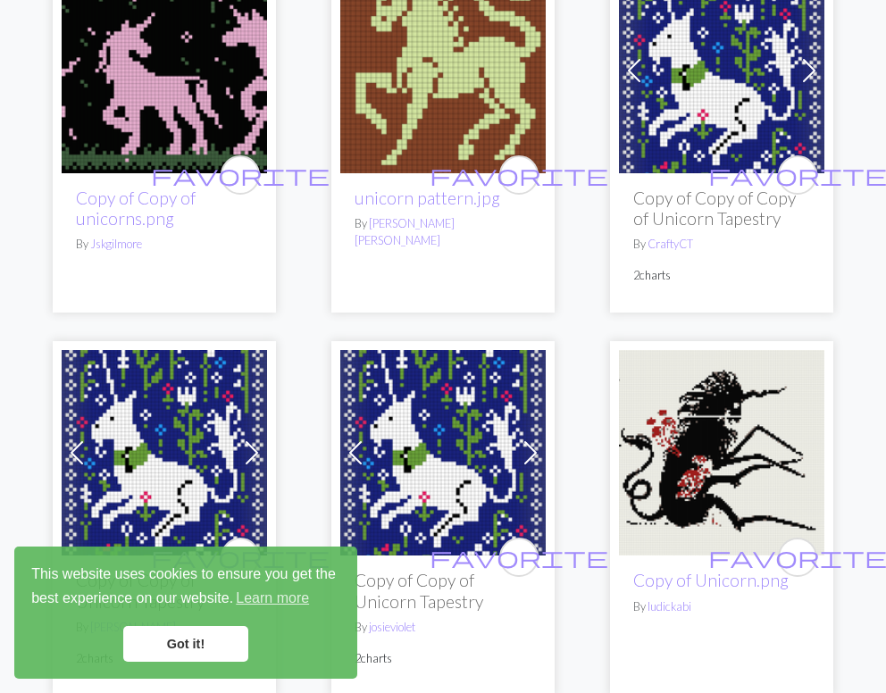
scroll to position [1328, 0]
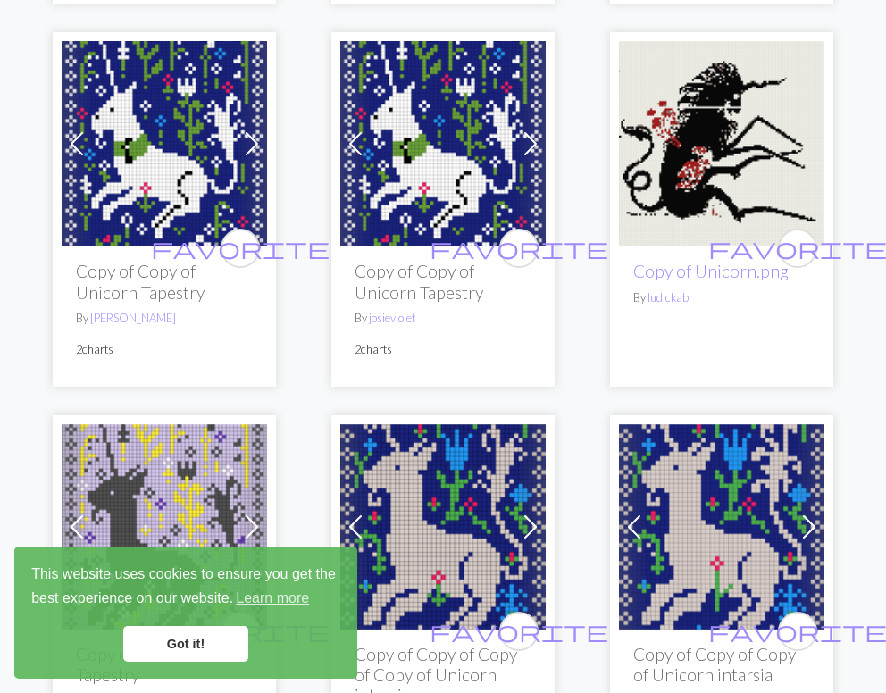
click at [160, 126] on img at bounding box center [164, 143] width 205 height 205
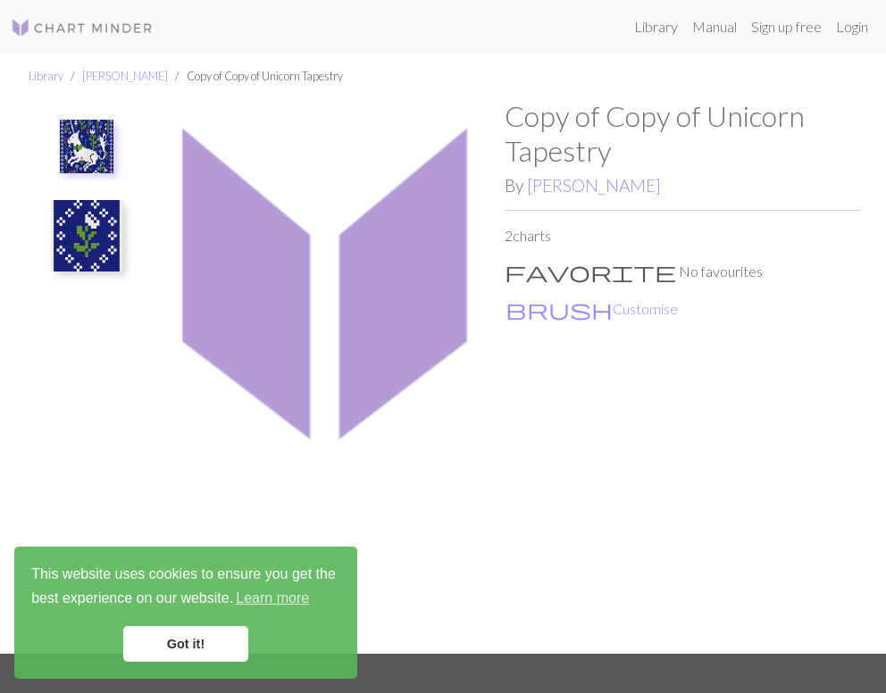
click at [70, 111] on ul at bounding box center [86, 369] width 123 height 540
click at [75, 142] on img at bounding box center [87, 147] width 54 height 54
click at [560, 376] on div "Copy of Copy of Unicorn Tapestry By [PERSON_NAME] 2 charts favorite No favourit…" at bounding box center [683, 376] width 356 height 555
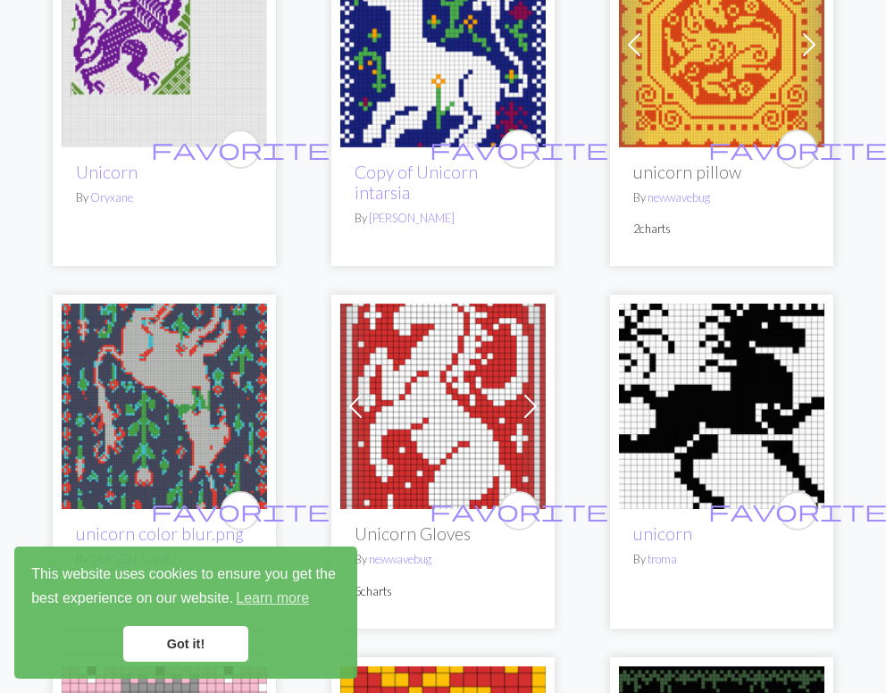
scroll to position [2661, 0]
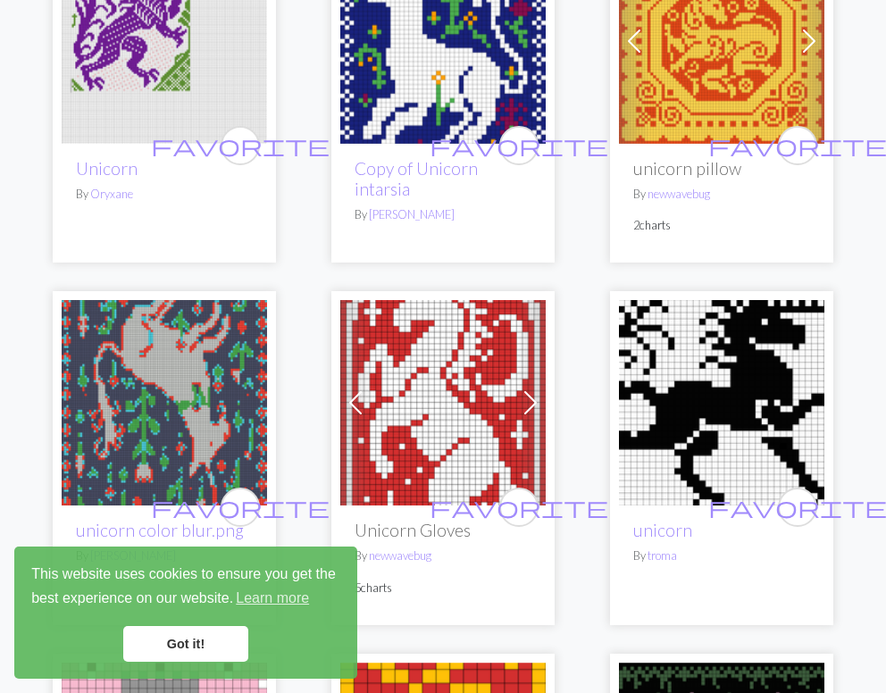
click at [710, 77] on img at bounding box center [721, 40] width 205 height 205
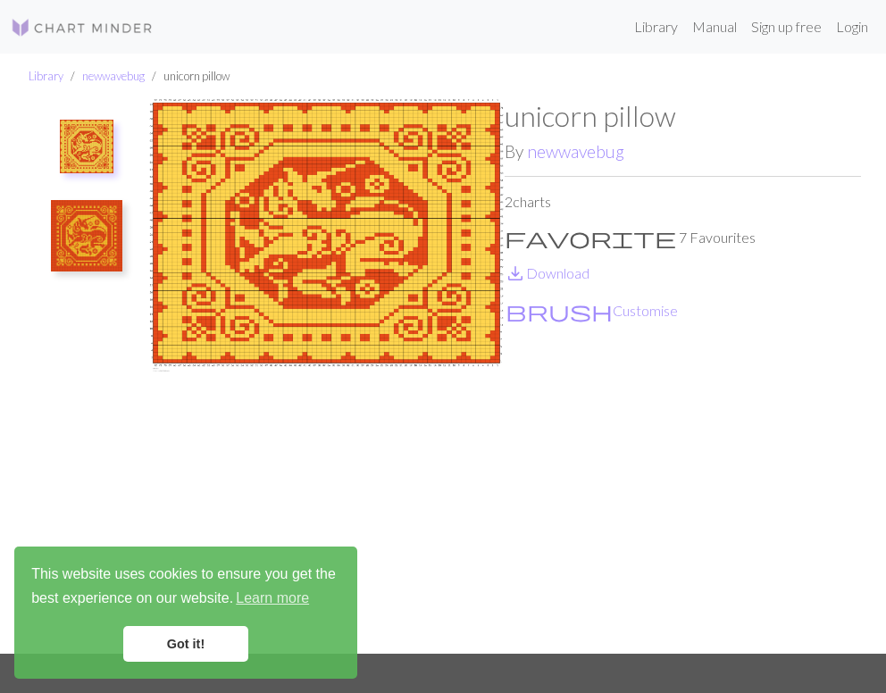
click at [93, 124] on img at bounding box center [87, 147] width 54 height 54
click at [89, 221] on img at bounding box center [86, 235] width 71 height 71
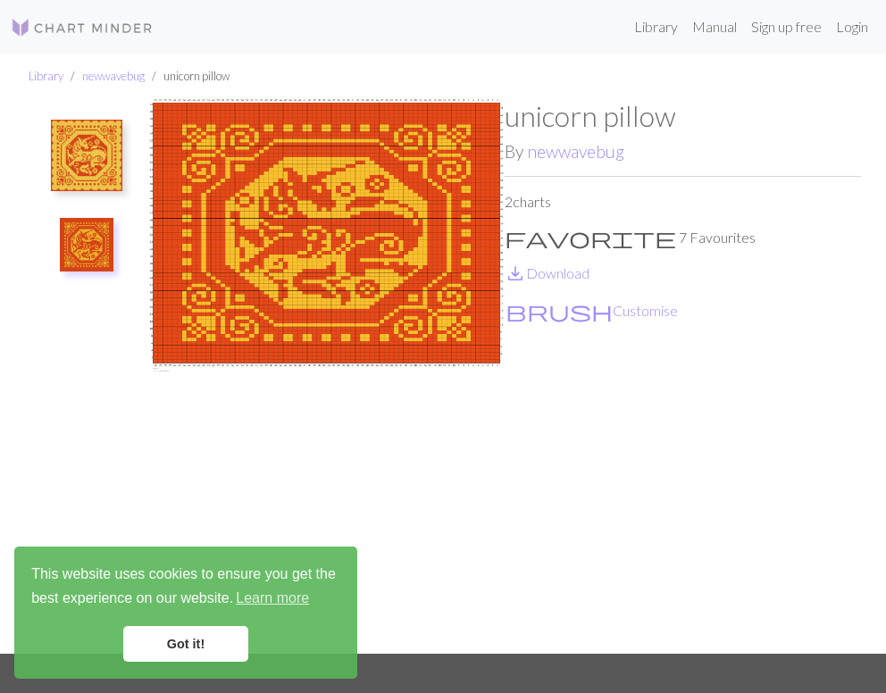
click at [79, 153] on img at bounding box center [86, 155] width 71 height 71
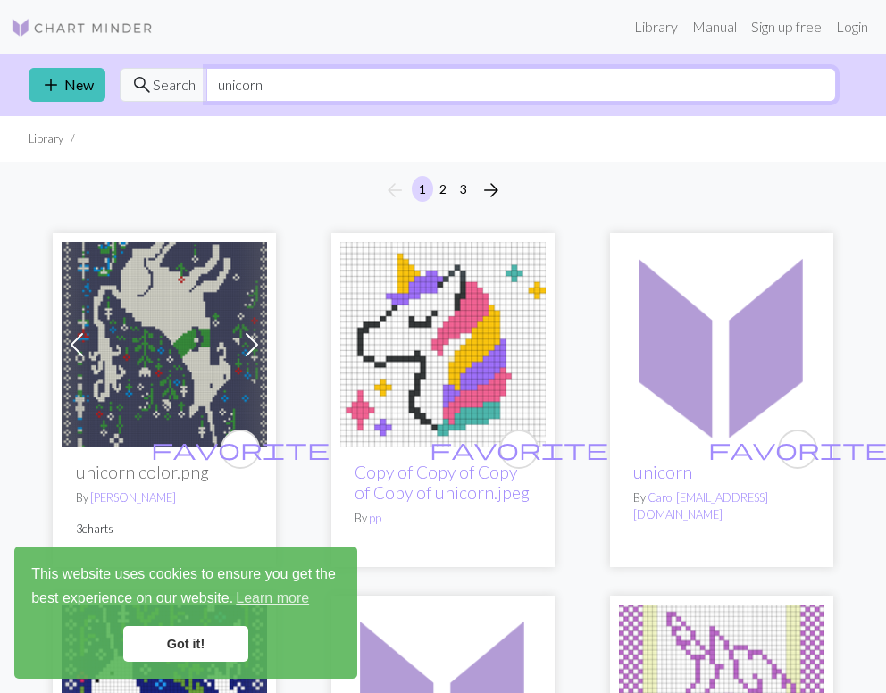
drag, startPoint x: 292, startPoint y: 79, endPoint x: 163, endPoint y: 78, distance: 128.6
click at [163, 79] on div "search Search unicorn" at bounding box center [478, 85] width 716 height 34
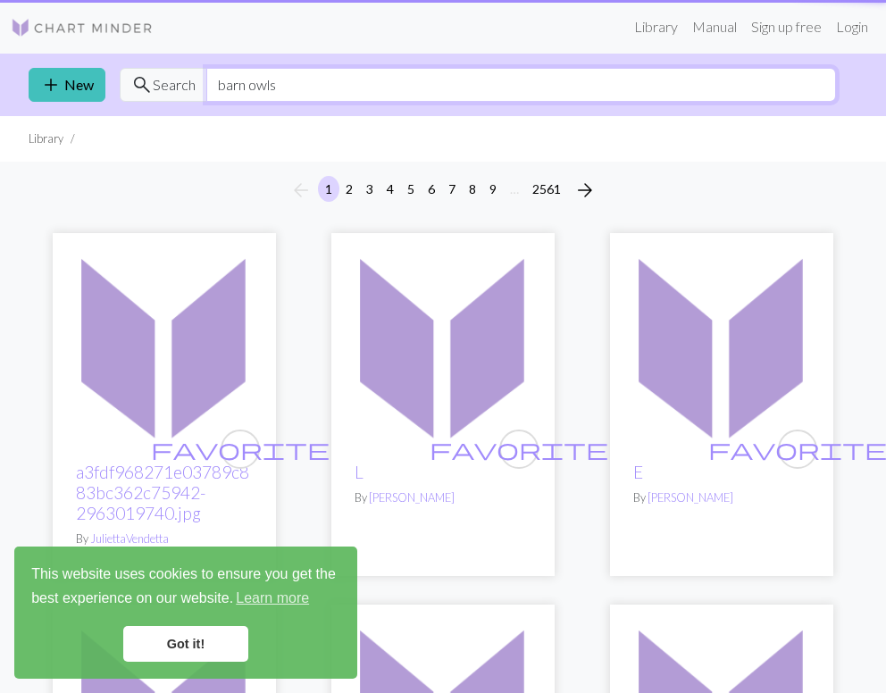
type input "barn owls"
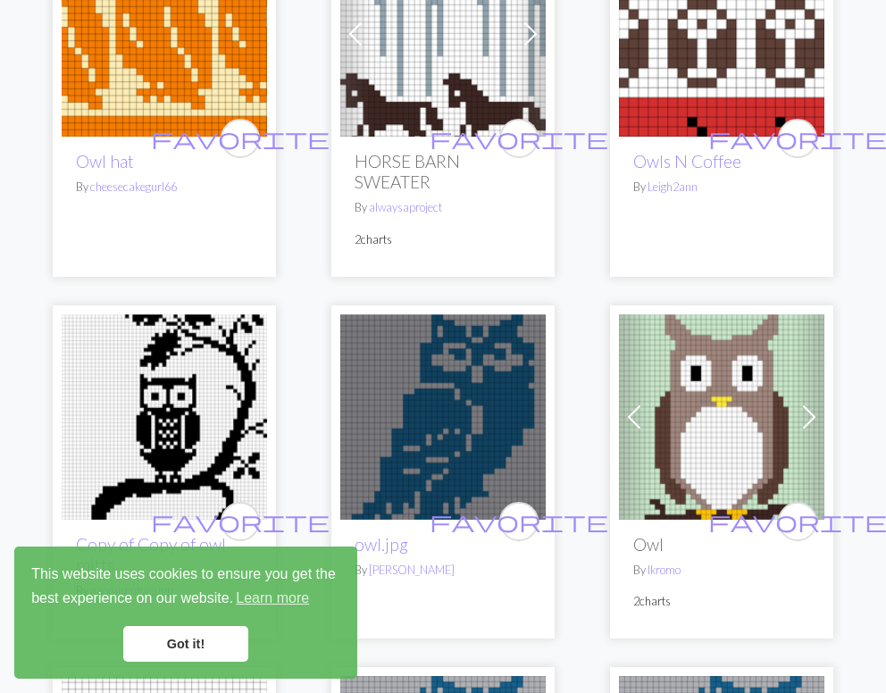
scroll to position [642, 0]
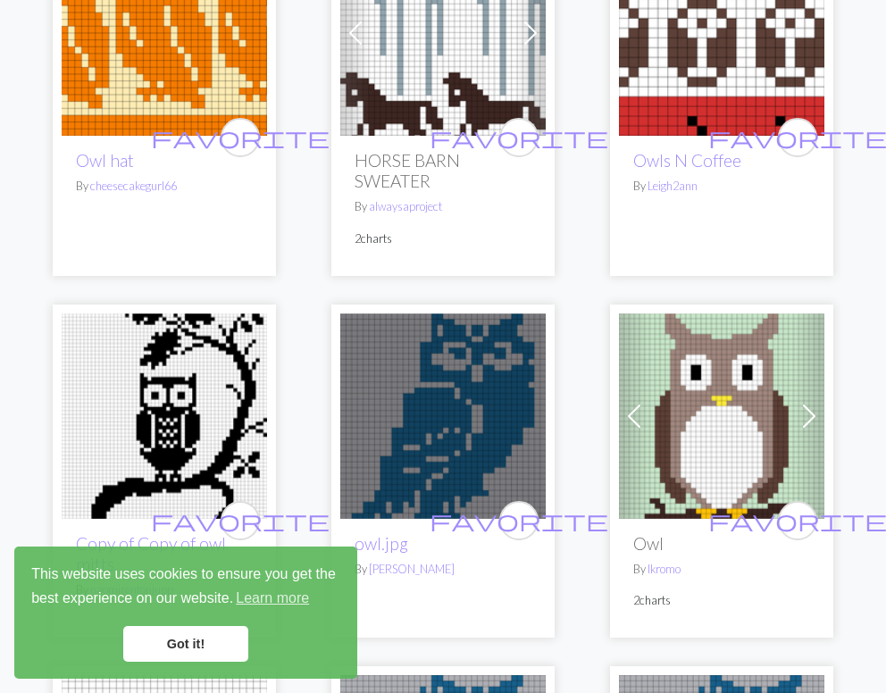
click at [105, 24] on img at bounding box center [164, 32] width 205 height 205
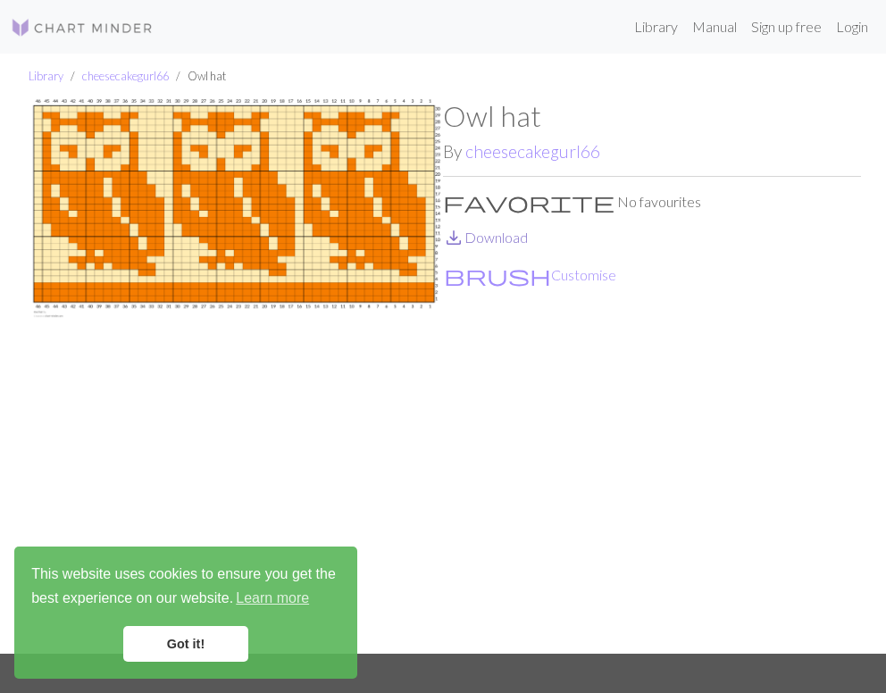
click at [460, 239] on span "save_alt" at bounding box center [453, 237] width 21 height 25
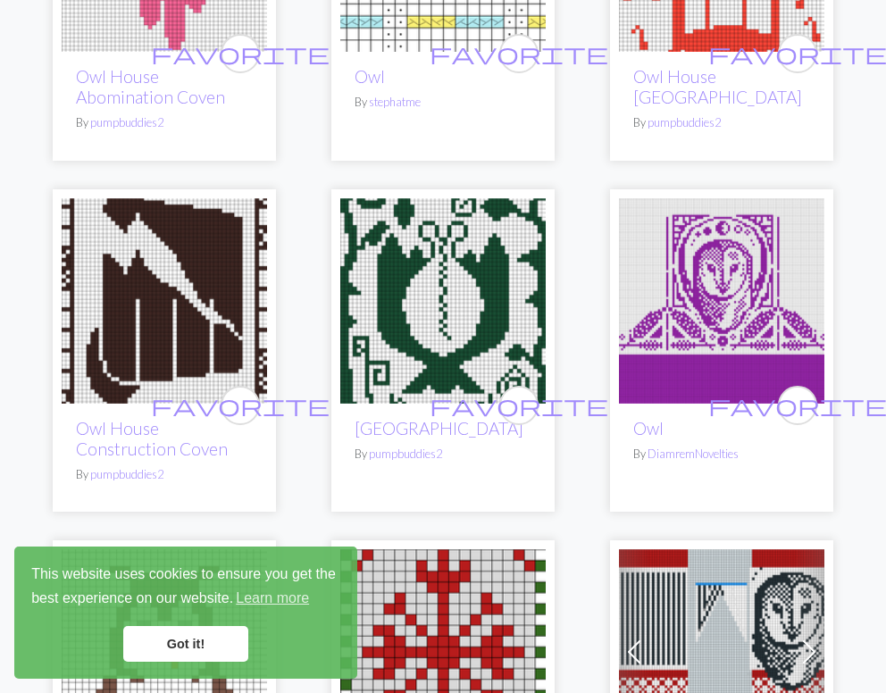
scroll to position [3983, 0]
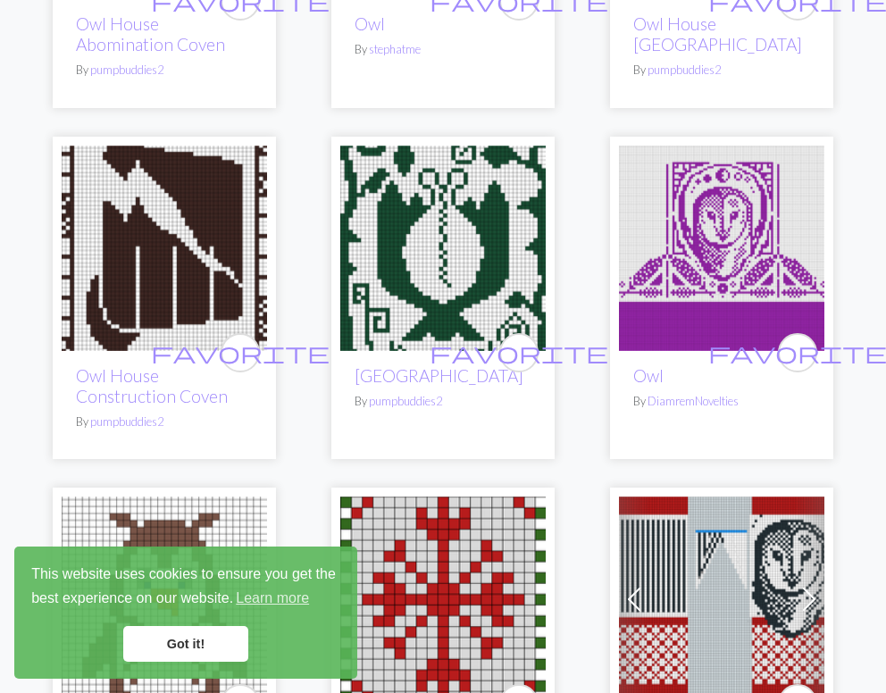
click at [686, 195] on img at bounding box center [721, 248] width 205 height 205
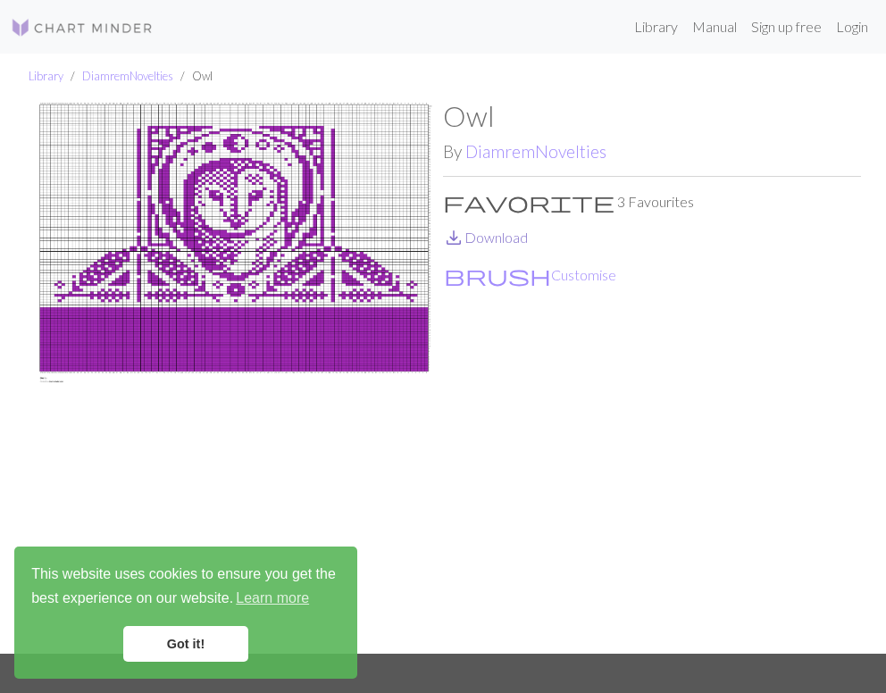
click at [465, 242] on link "save_alt Download" at bounding box center [485, 237] width 85 height 17
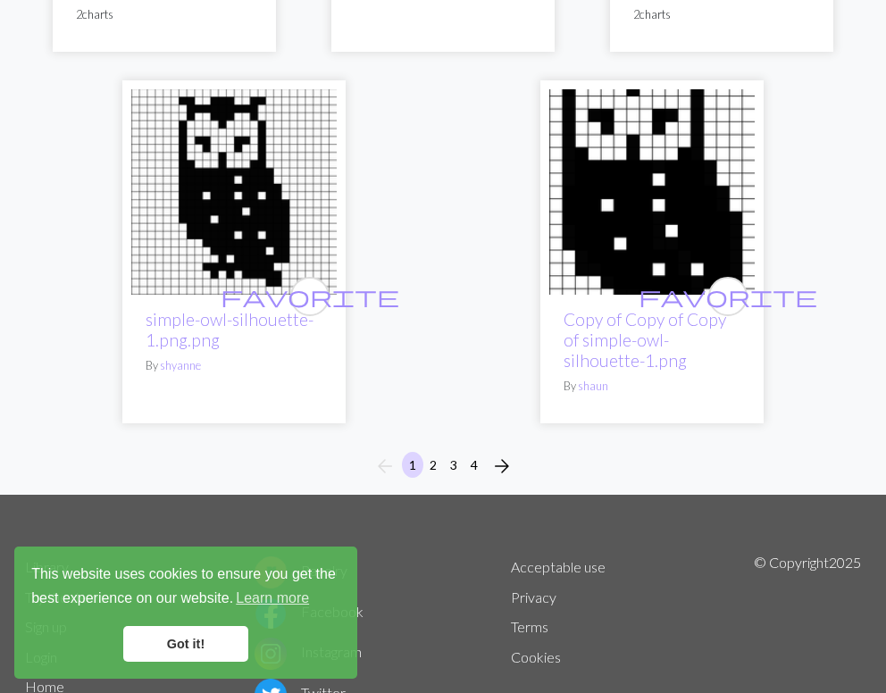
scroll to position [5820, 0]
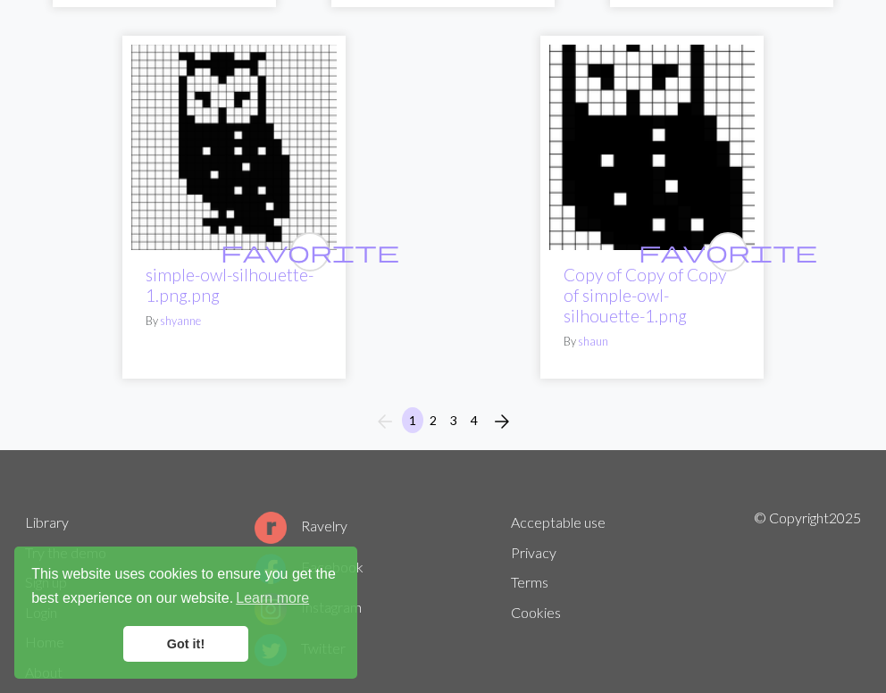
click at [432, 393] on div "arrow_back 1 2 3 4 arrow_forward" at bounding box center [443, 421] width 886 height 57
click at [432, 407] on button "2" at bounding box center [432, 420] width 21 height 26
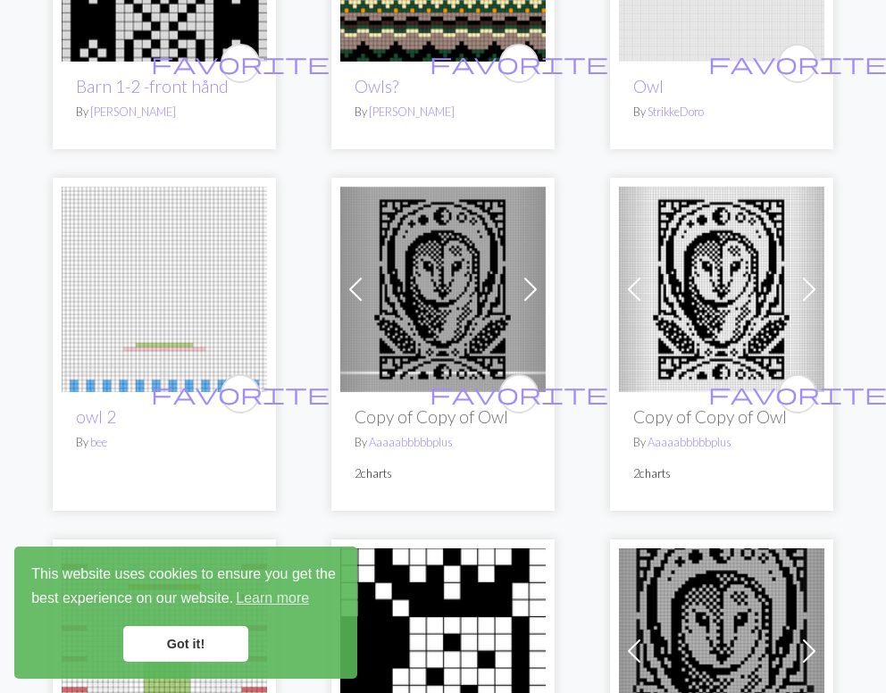
scroll to position [1565, 0]
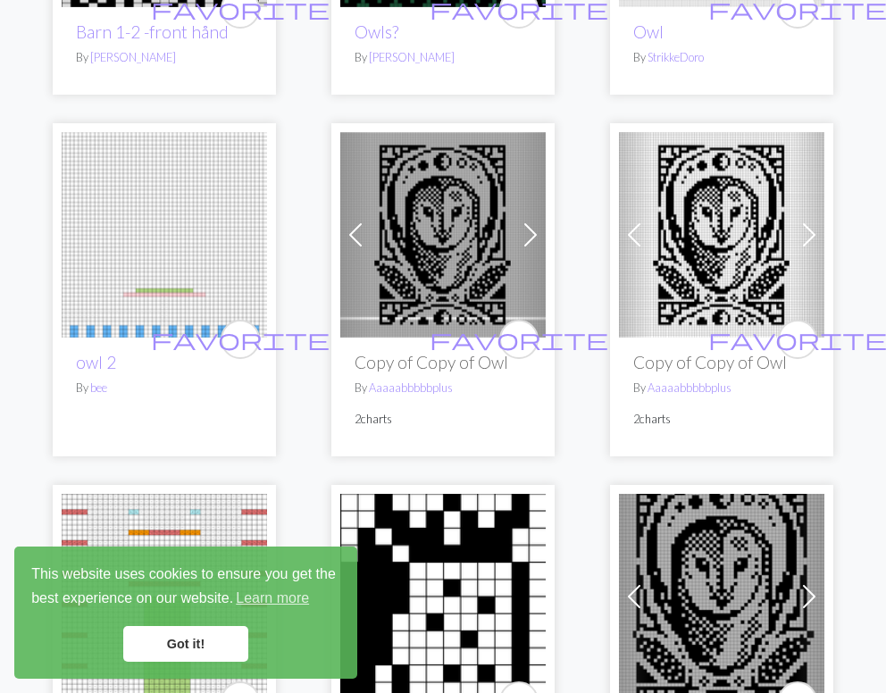
click at [433, 248] on img at bounding box center [442, 234] width 205 height 205
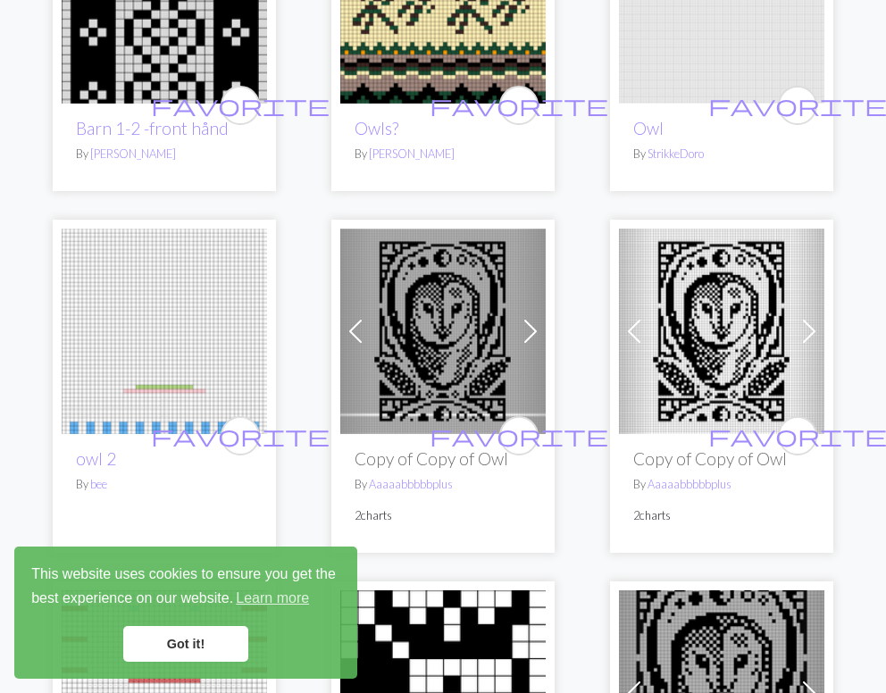
scroll to position [1470, 0]
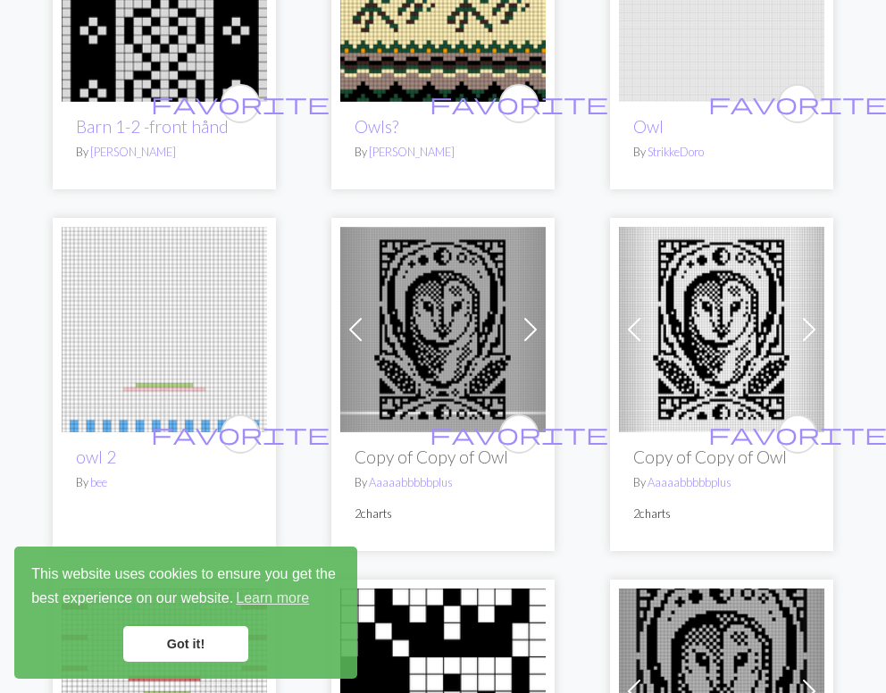
click at [675, 289] on img at bounding box center [721, 329] width 205 height 205
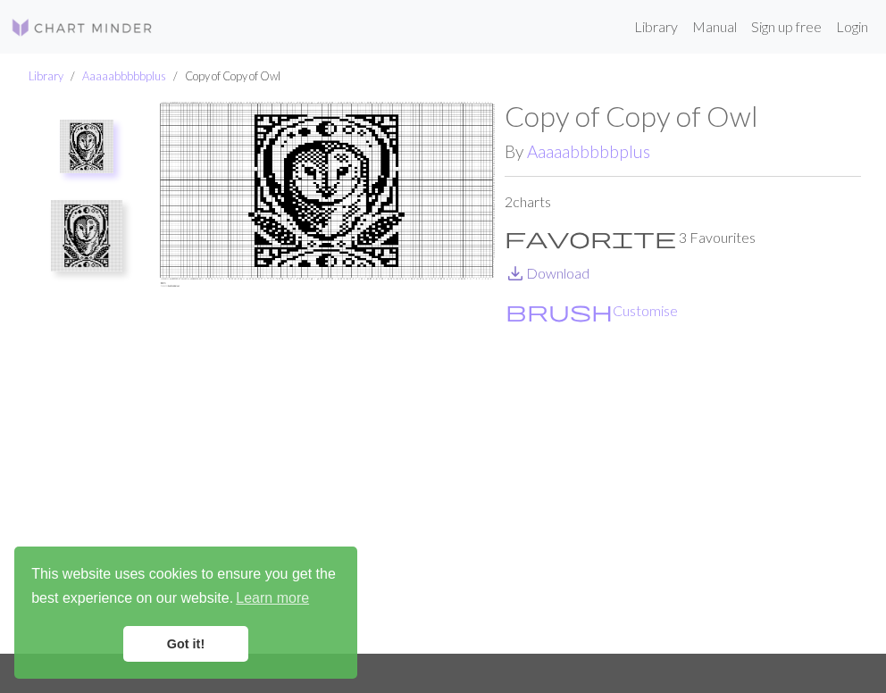
click at [539, 269] on link "save_alt Download" at bounding box center [547, 272] width 85 height 17
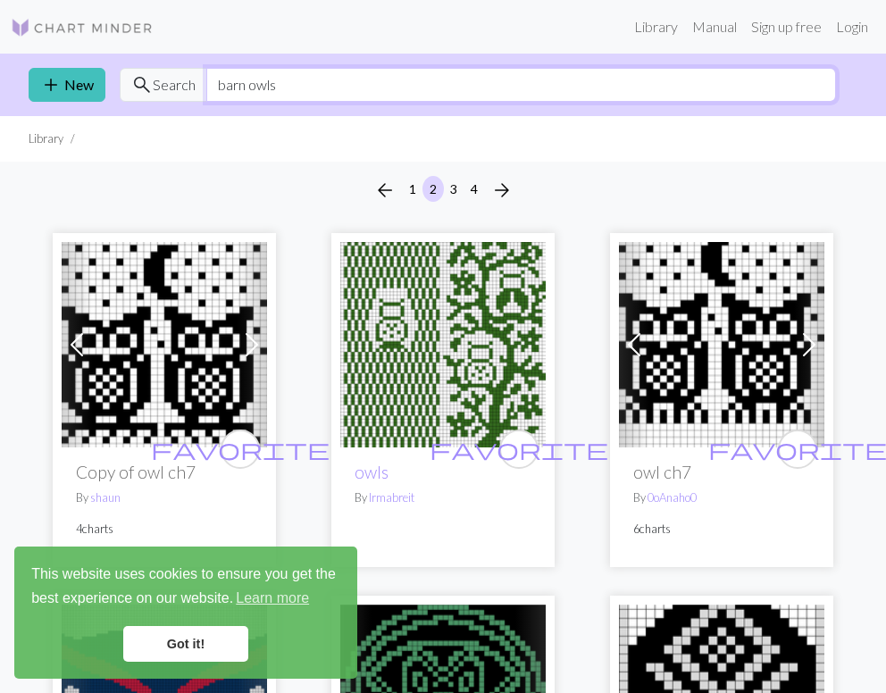
drag, startPoint x: 297, startPoint y: 93, endPoint x: 163, endPoint y: 61, distance: 138.6
click at [163, 61] on div "add New search Search barn owls" at bounding box center [442, 85] width 857 height 63
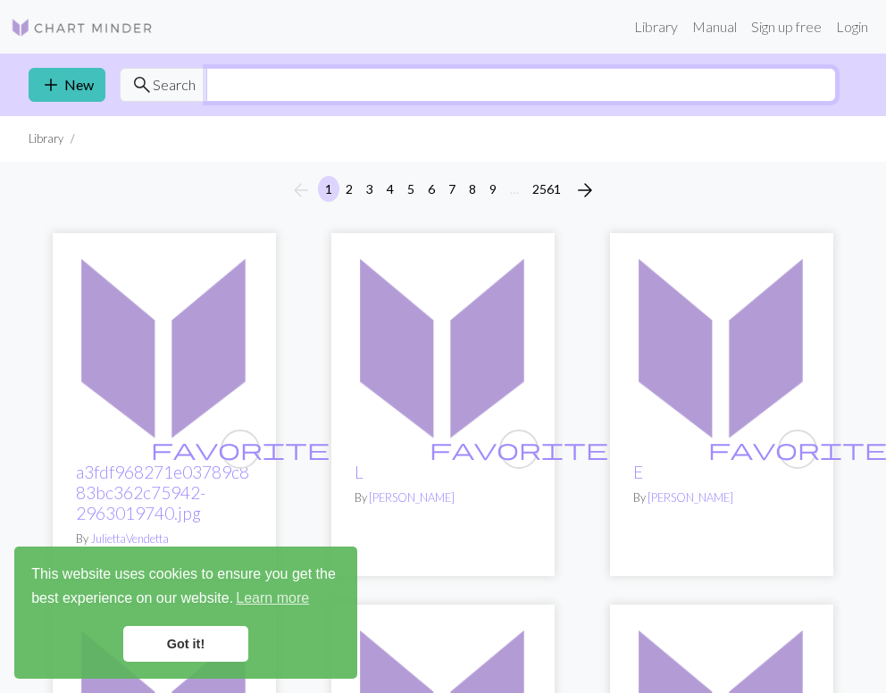
type input "K"
